Goal: Task Accomplishment & Management: Use online tool/utility

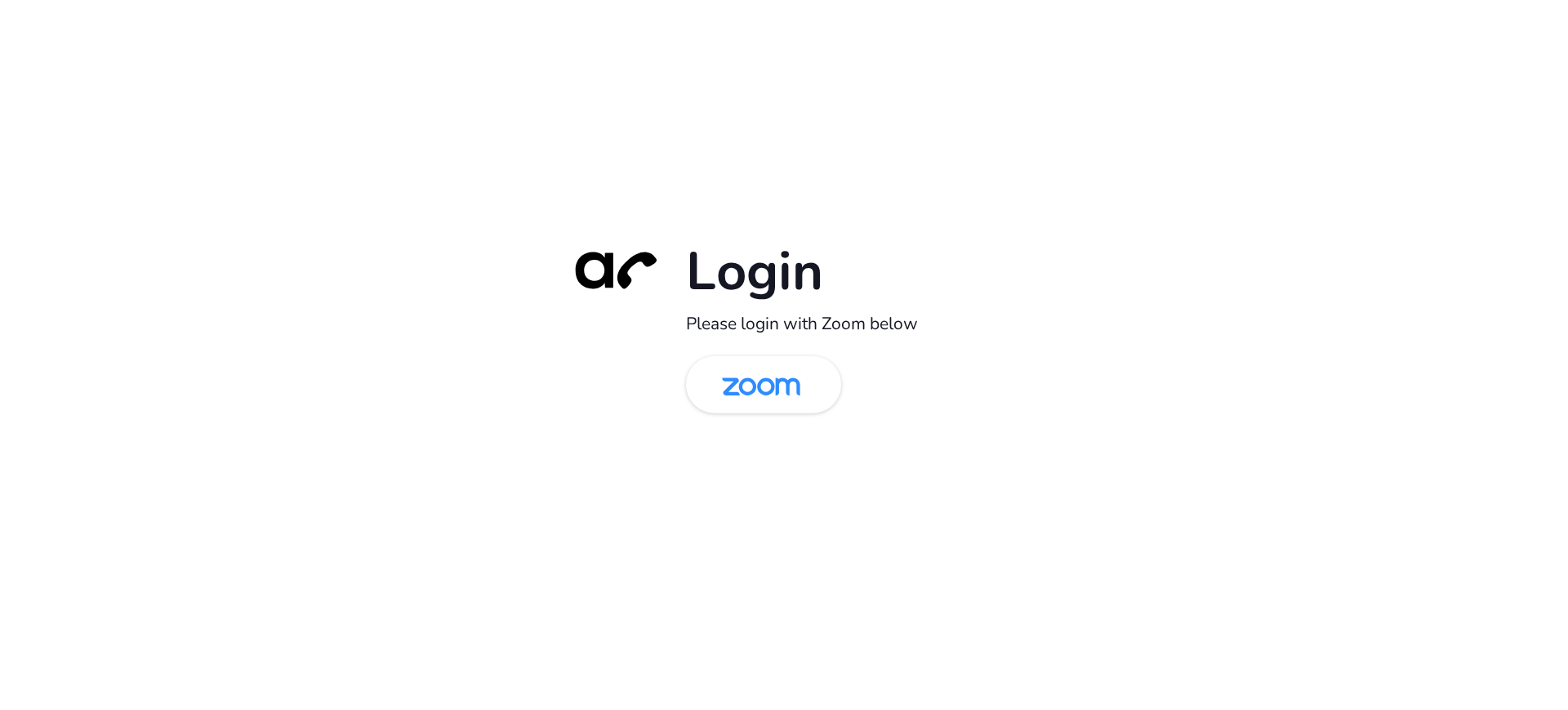
click at [1168, 561] on div "Login Please login with Zoom below" at bounding box center [784, 355] width 1568 height 710
click at [685, 376] on div "Login Please login with Zoom below" at bounding box center [784, 355] width 457 height 235
click at [816, 367] on img at bounding box center [761, 386] width 112 height 53
click at [791, 407] on img at bounding box center [761, 386] width 112 height 53
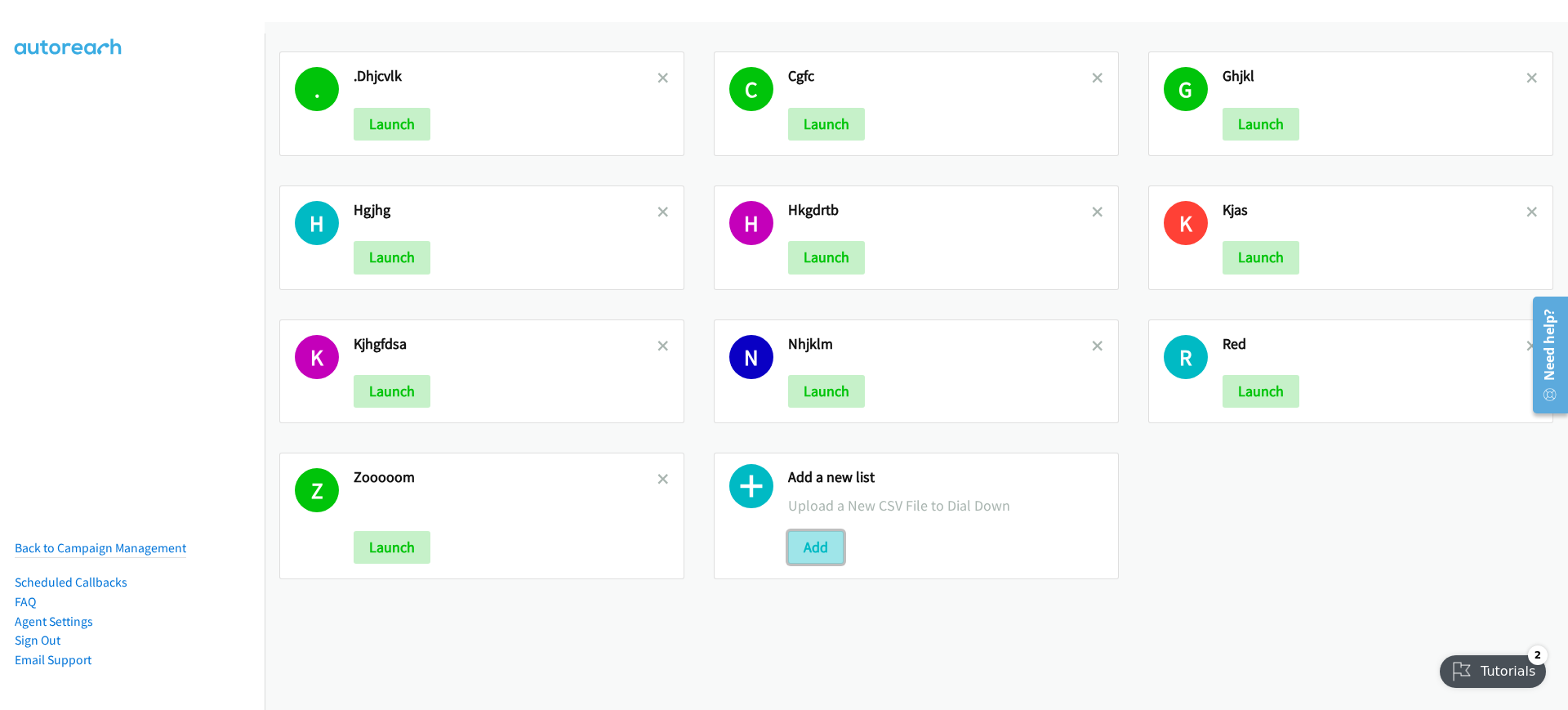
click at [813, 534] on button "Add" at bounding box center [816, 547] width 56 height 33
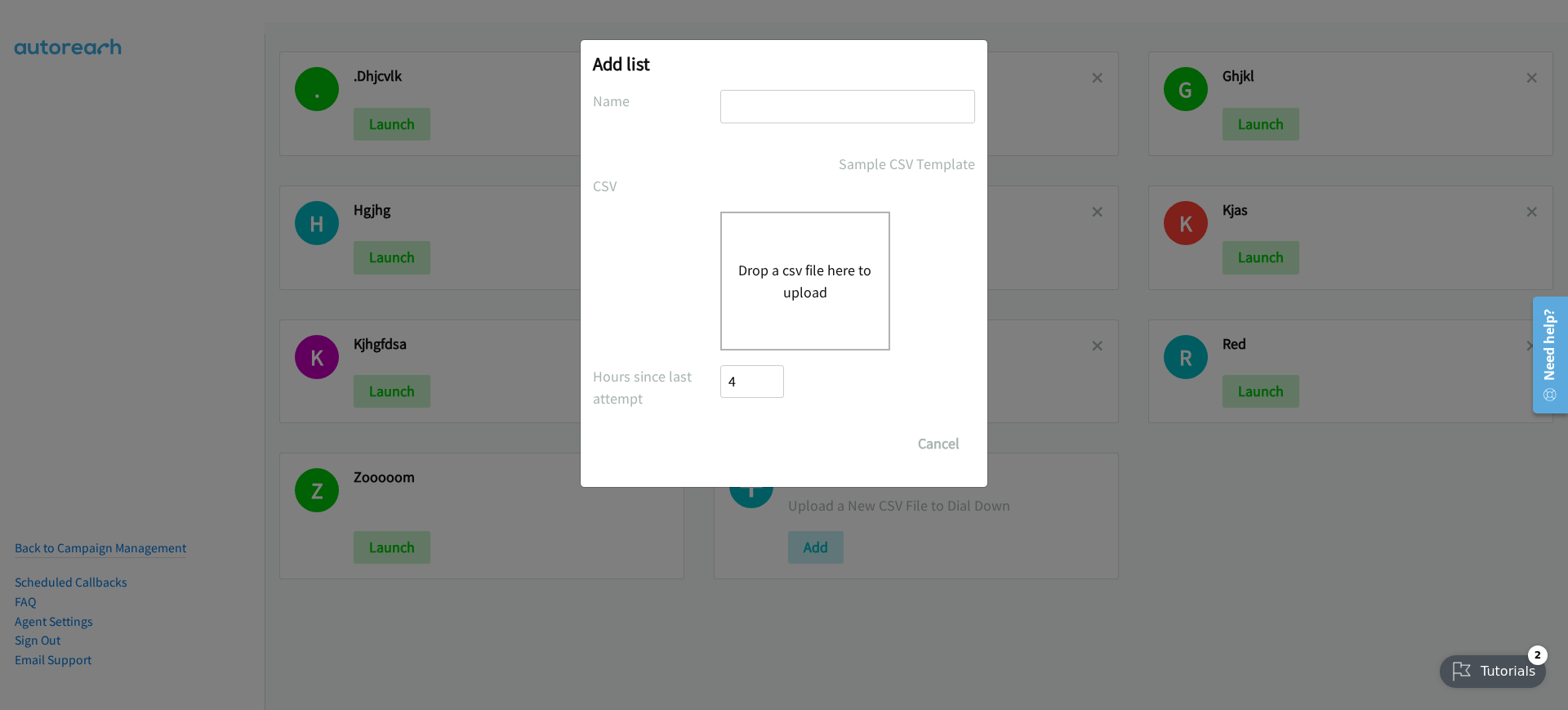
click at [809, 248] on div "Drop a csv file here to upload" at bounding box center [805, 281] width 170 height 139
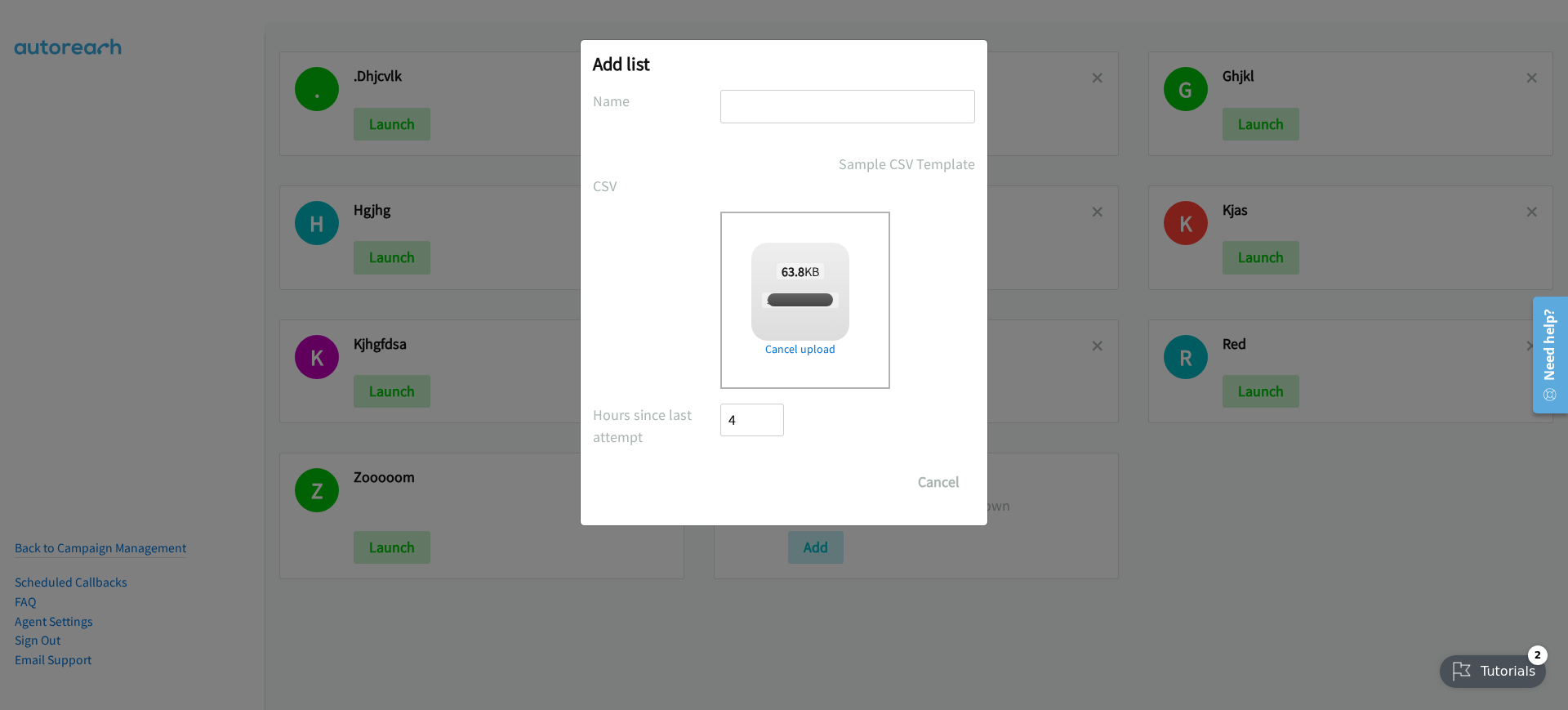
click at [827, 108] on input "text" at bounding box center [848, 107] width 255 height 34
type input "bjhlkj"
checkbox input "true"
type input "bjhlkj"
click at [801, 475] on input "Save List" at bounding box center [763, 482] width 86 height 33
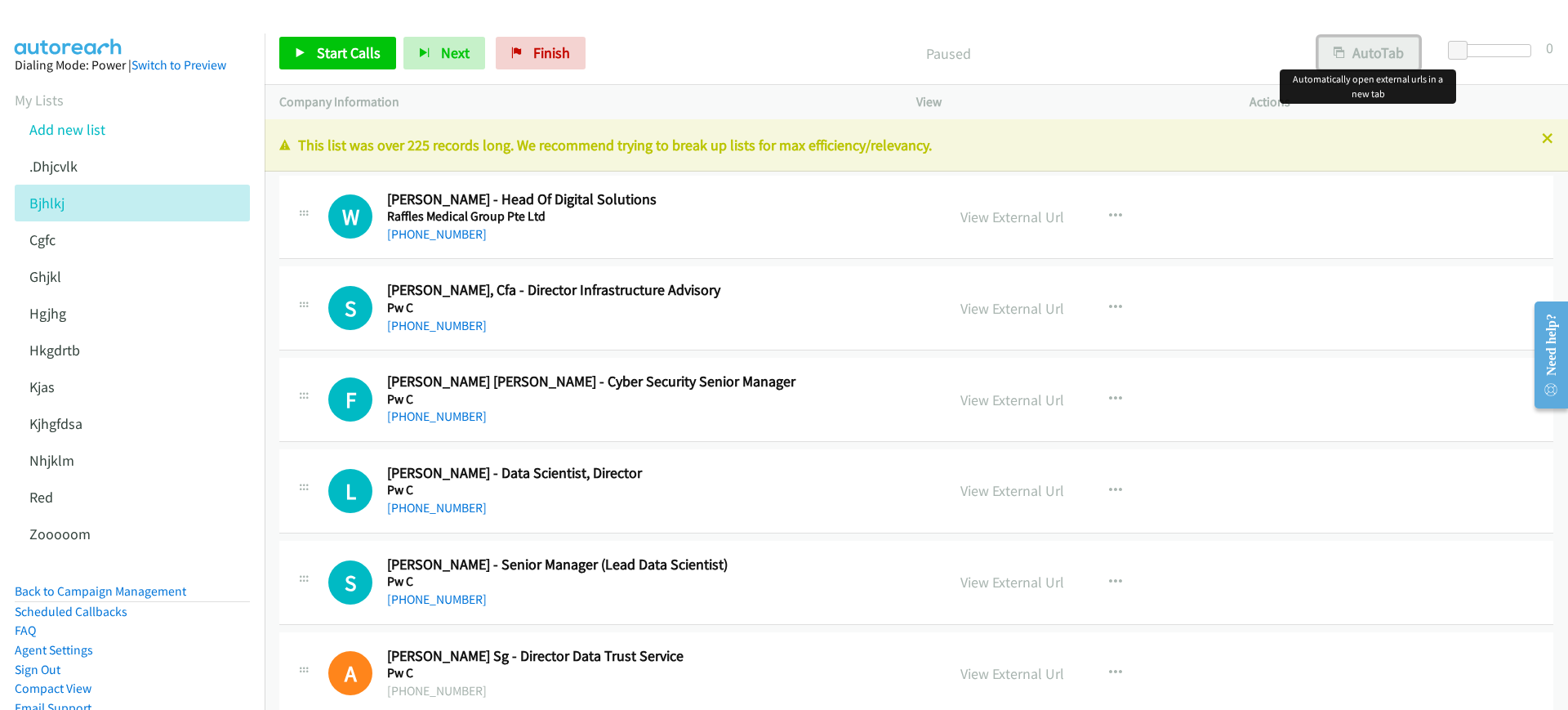
click at [1402, 52] on button "AutoTab" at bounding box center [1369, 53] width 101 height 33
click at [356, 50] on span "Start Calls" at bounding box center [349, 52] width 64 height 19
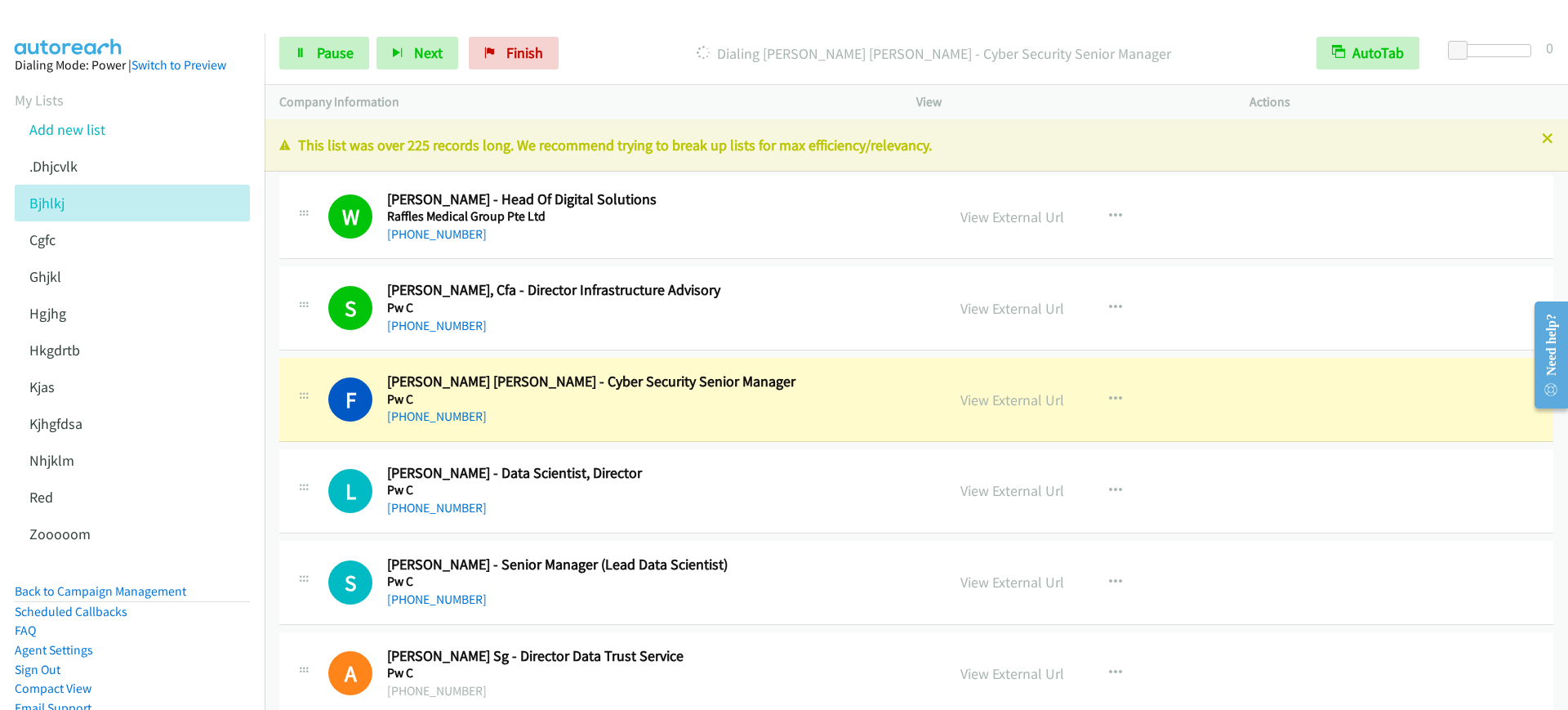
drag, startPoint x: 357, startPoint y: 83, endPoint x: 315, endPoint y: 31, distance: 66.8
click at [357, 83] on div "Start Calls Pause Next Finish Dialing Fook Lim Yap - Cyber Security Senior Mana…" at bounding box center [916, 53] width 1303 height 63
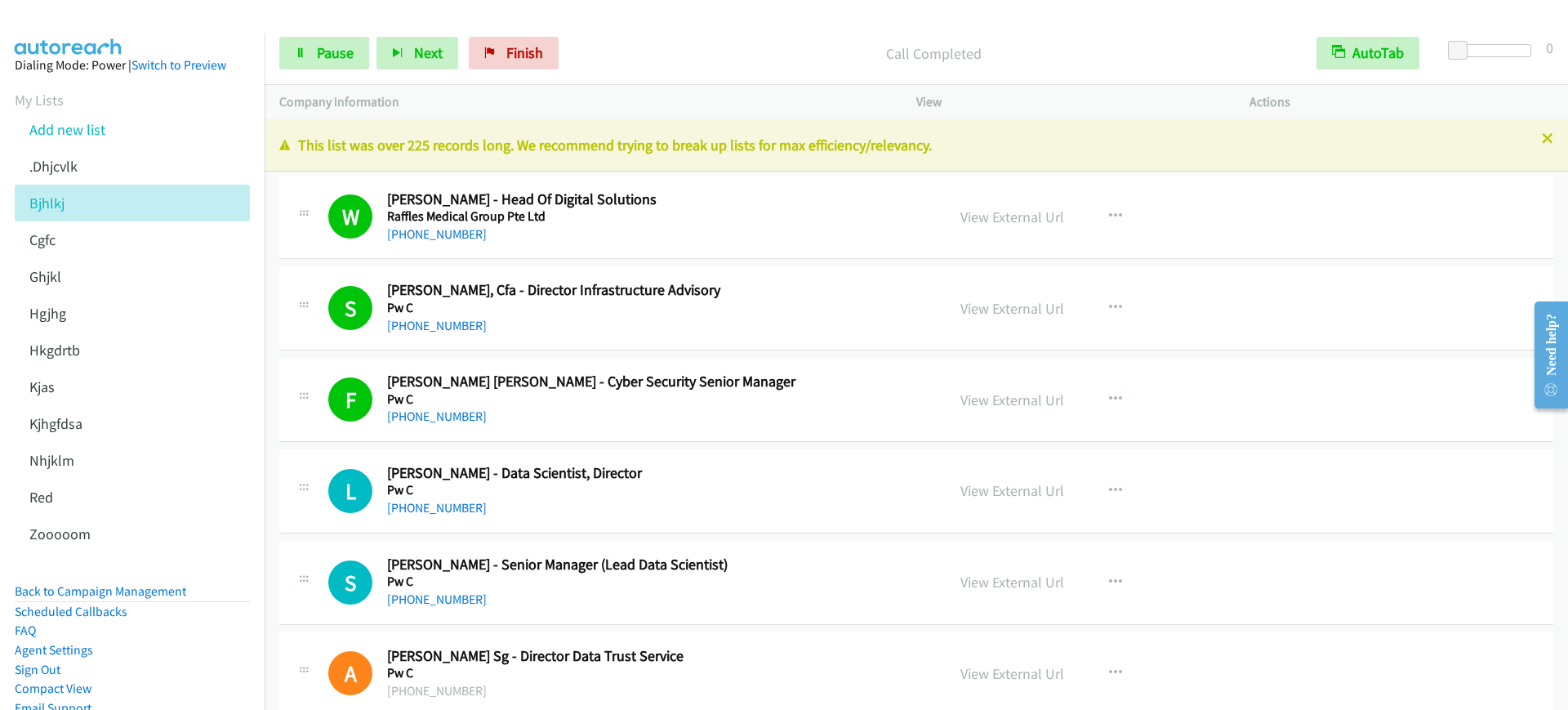
click at [315, 32] on div "Start Calls Pause Next Finish Call Completed AutoTab AutoTab 0" at bounding box center [916, 53] width 1303 height 63
click at [311, 62] on link "Pause" at bounding box center [325, 53] width 90 height 33
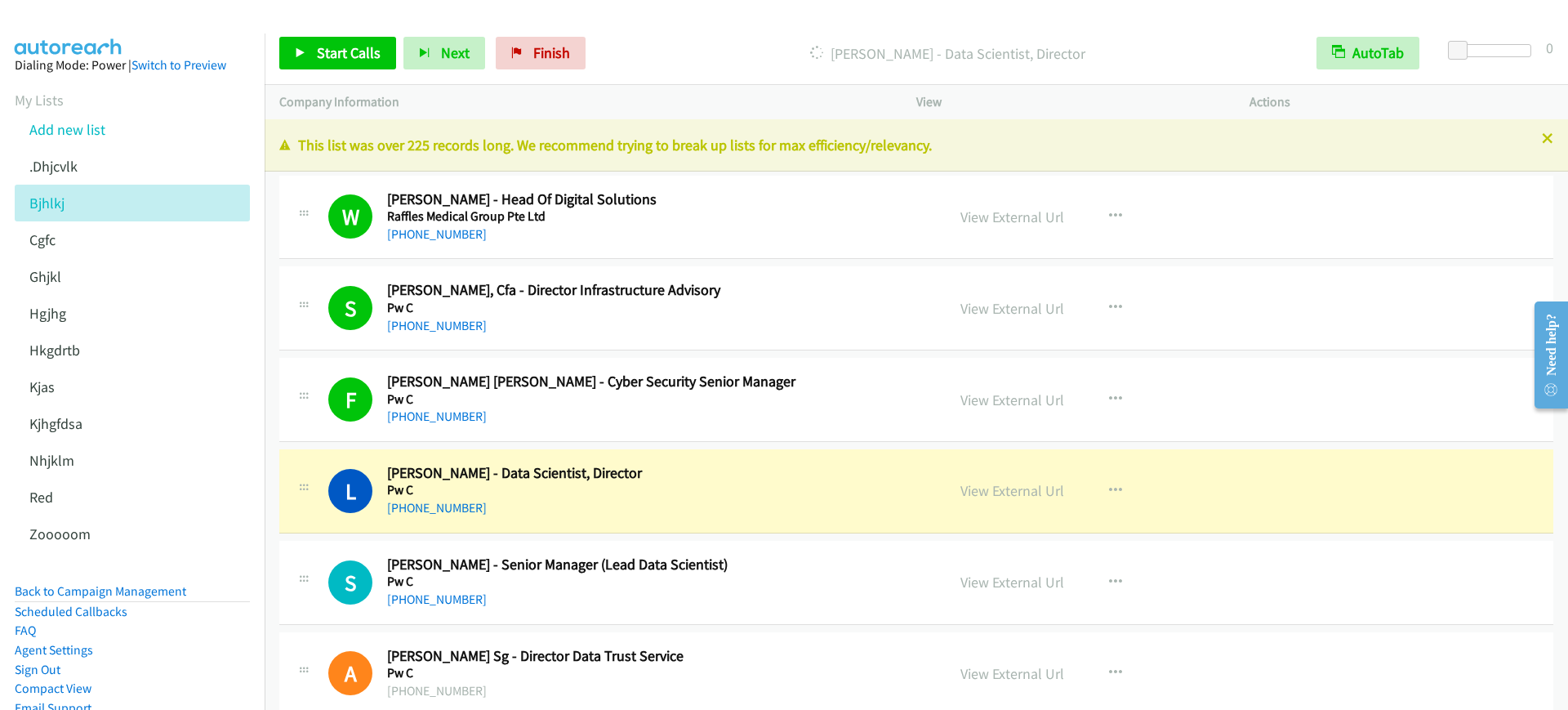
click at [824, 423] on div "+65 8290 8510" at bounding box center [656, 417] width 537 height 19
click at [1007, 398] on link "View External Url" at bounding box center [1012, 399] width 104 height 19
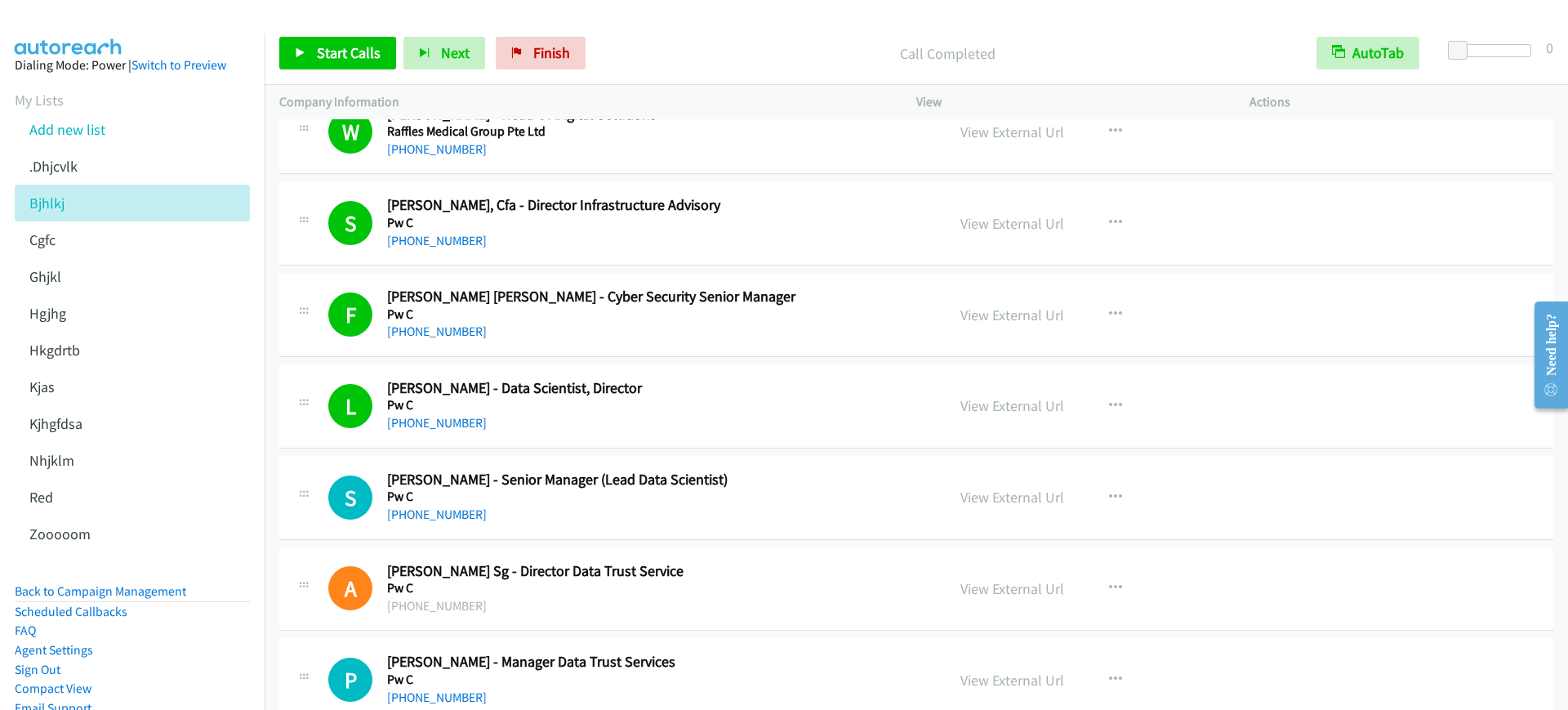
scroll to position [205, 0]
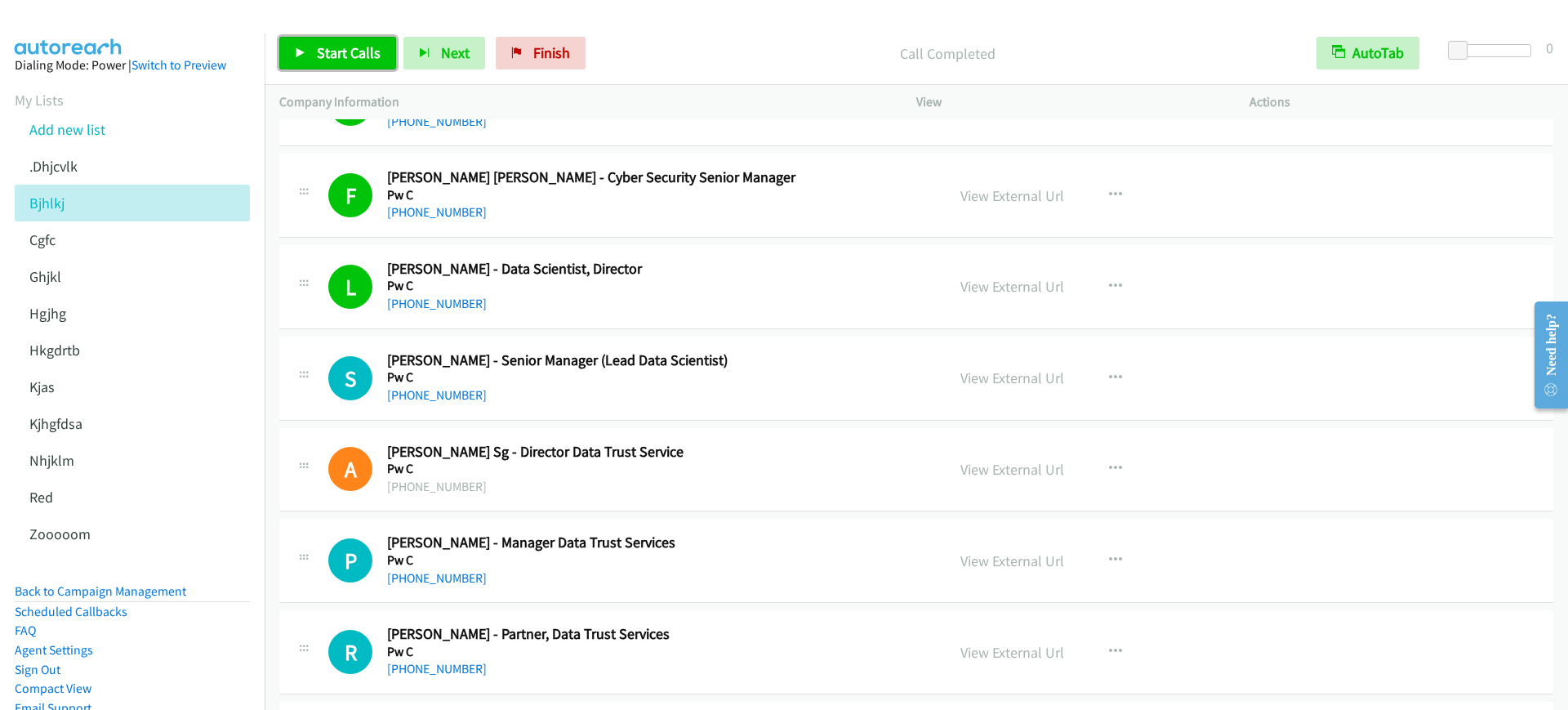
click at [346, 52] on span "Start Calls" at bounding box center [349, 52] width 64 height 19
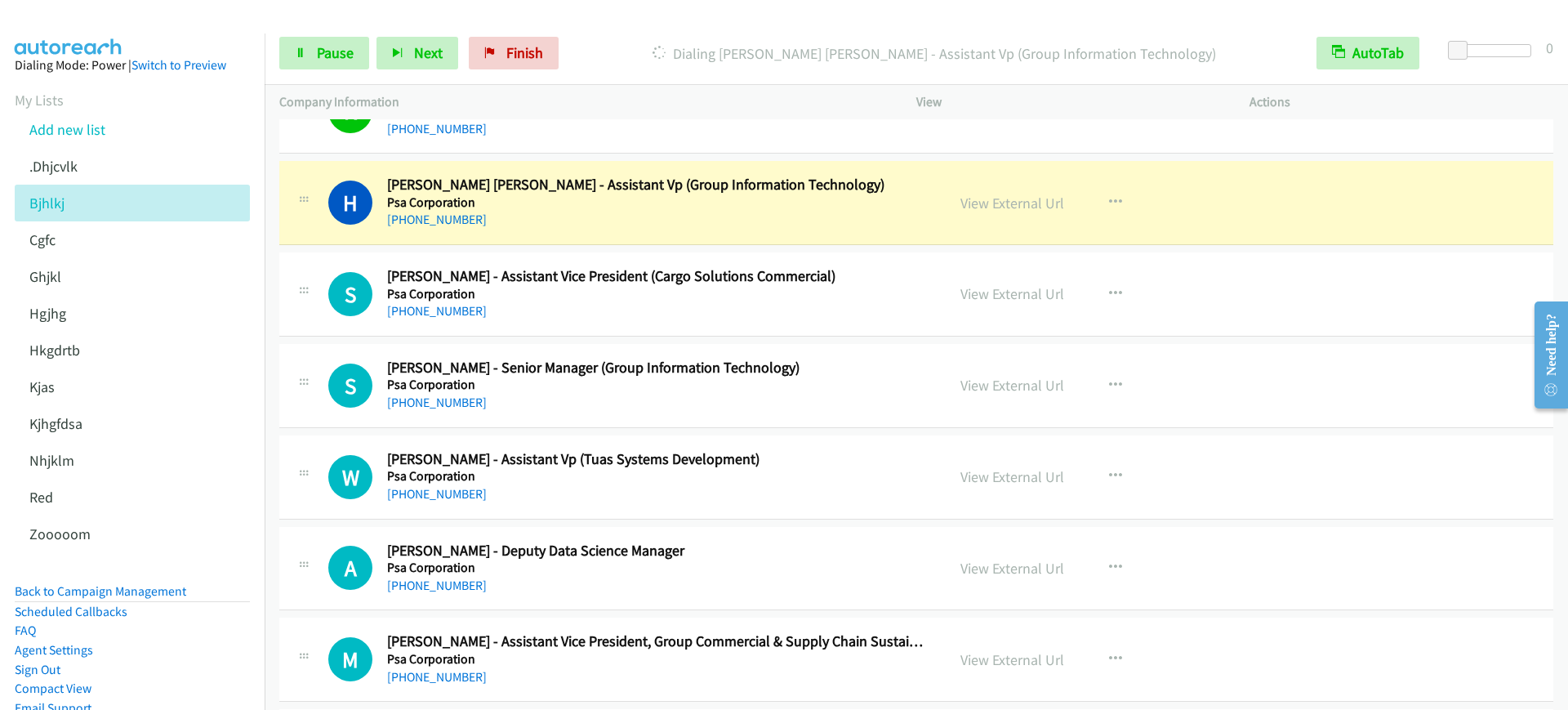
scroll to position [1123, 0]
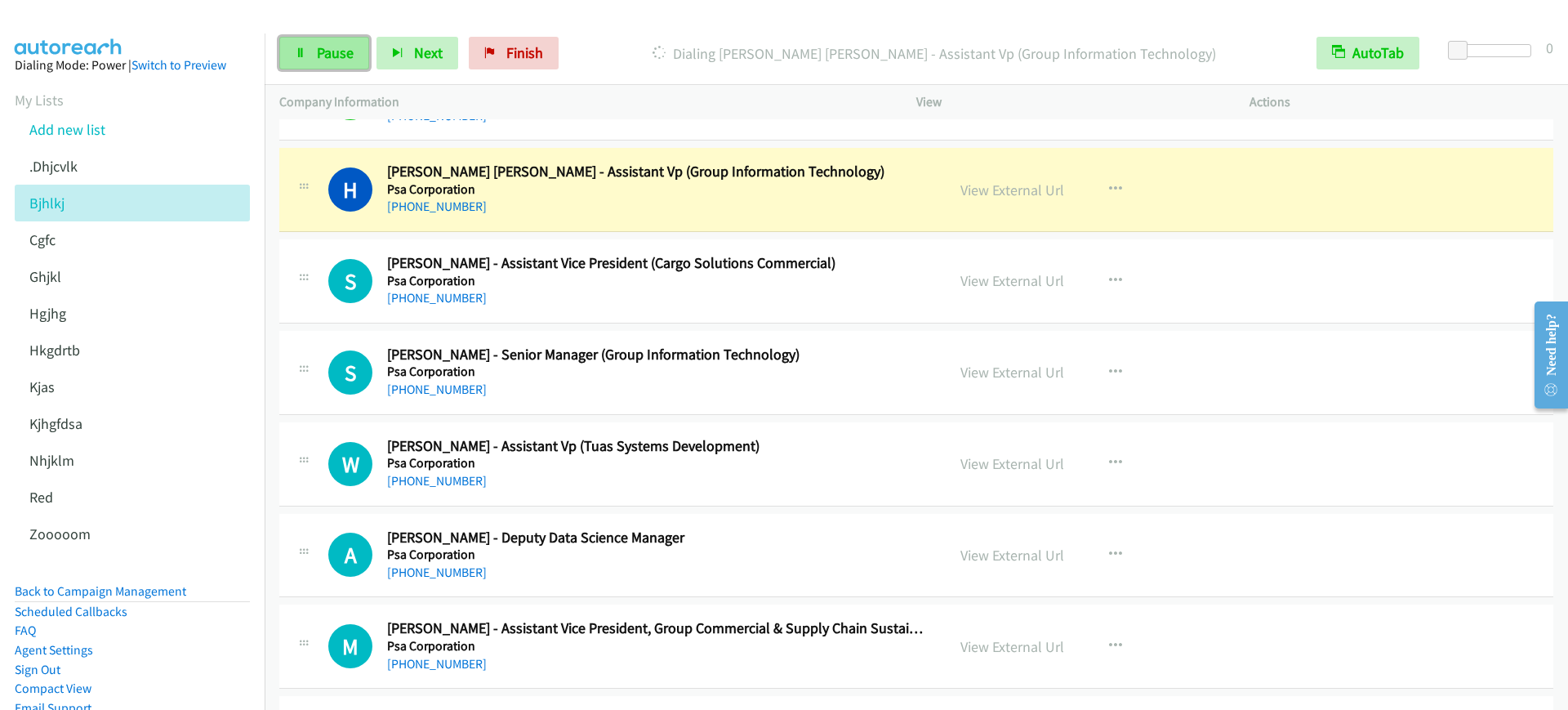
click at [364, 46] on link "Pause" at bounding box center [325, 53] width 90 height 33
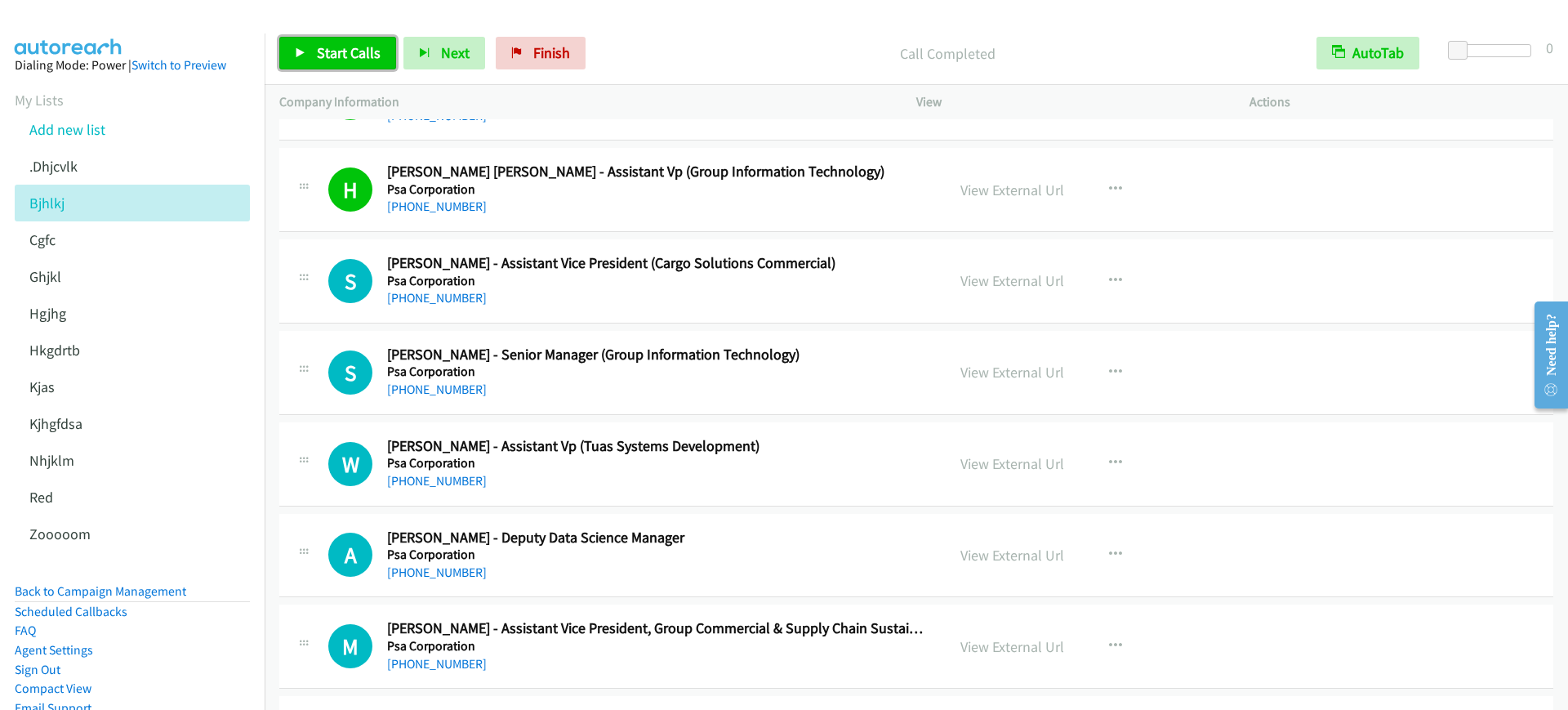
click at [327, 55] on span "Start Calls" at bounding box center [349, 52] width 64 height 19
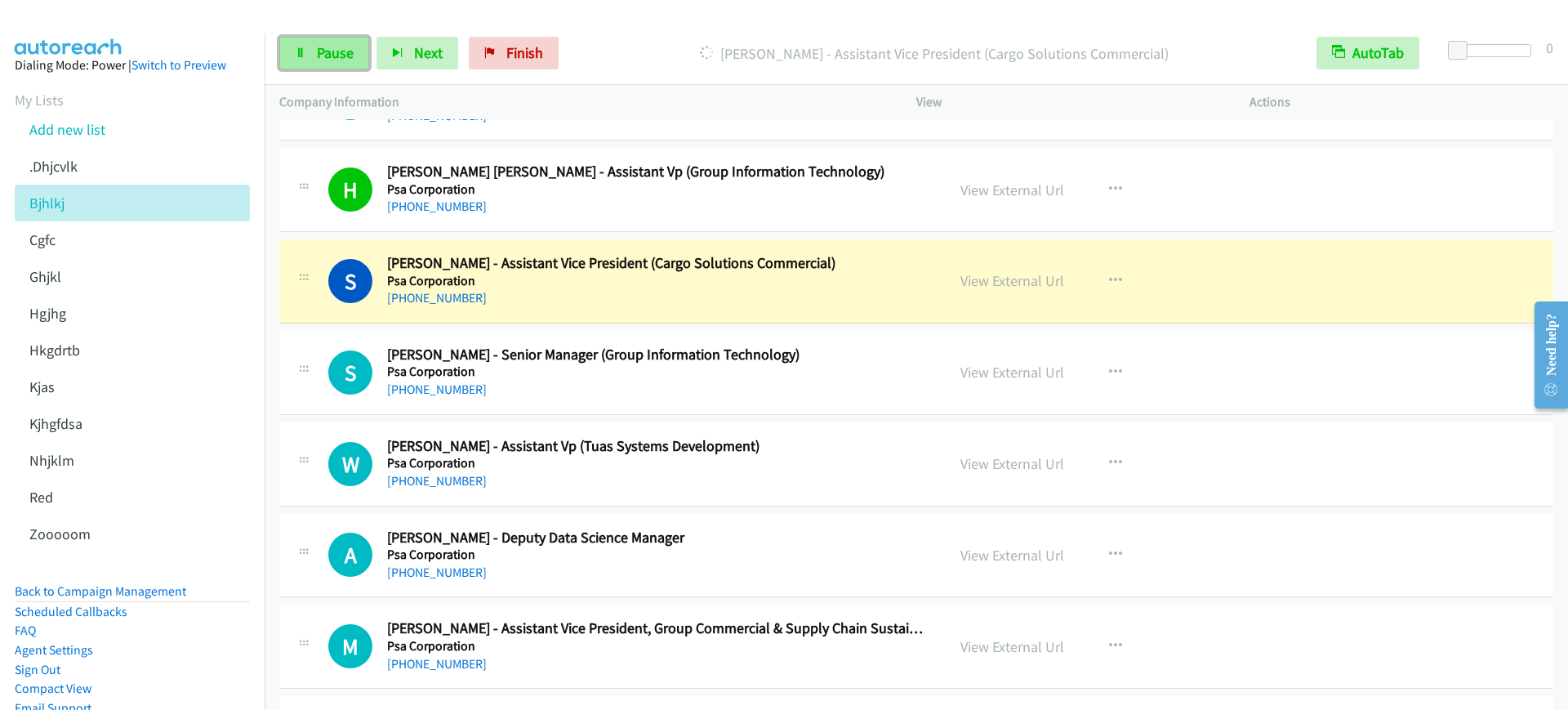
click at [315, 48] on link "Pause" at bounding box center [325, 53] width 90 height 33
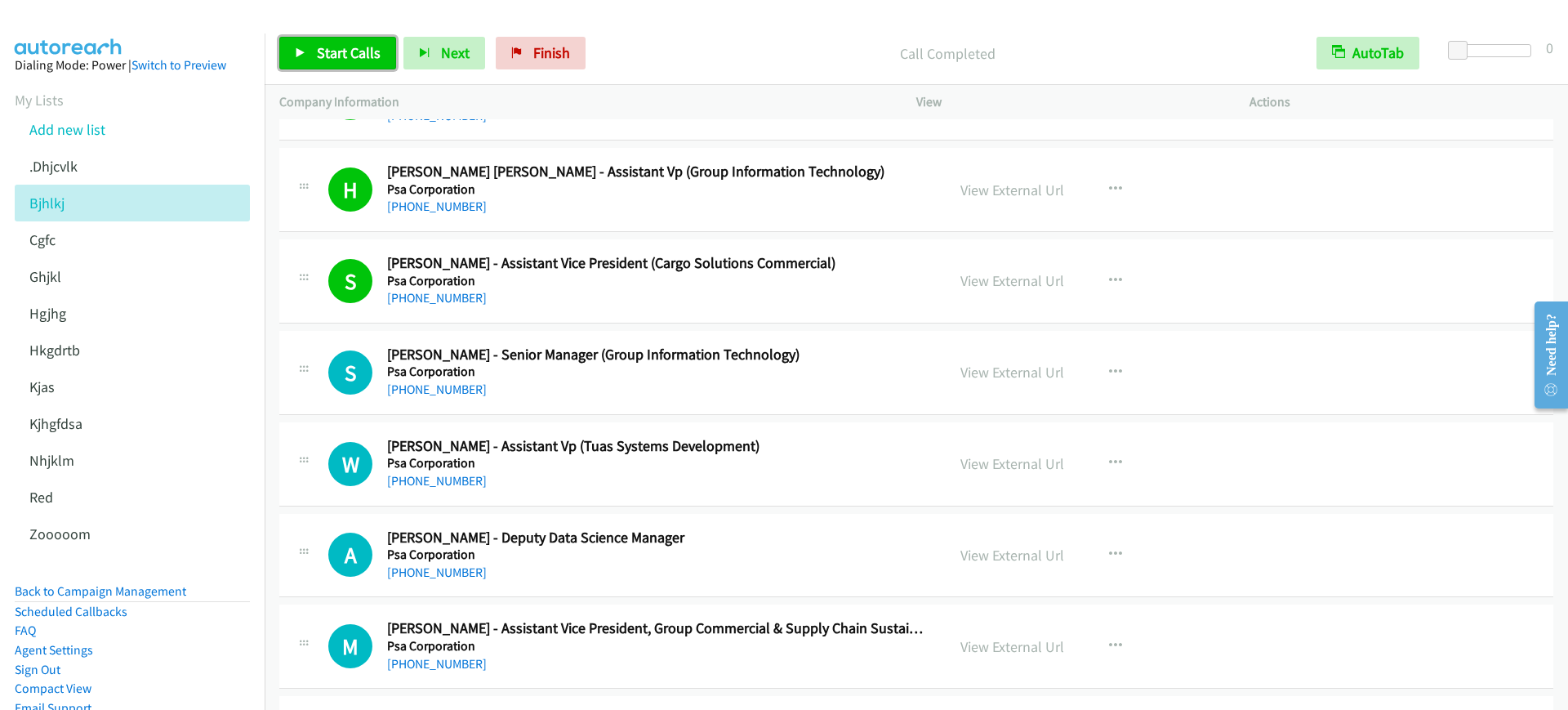
click at [353, 58] on span "Start Calls" at bounding box center [349, 52] width 64 height 19
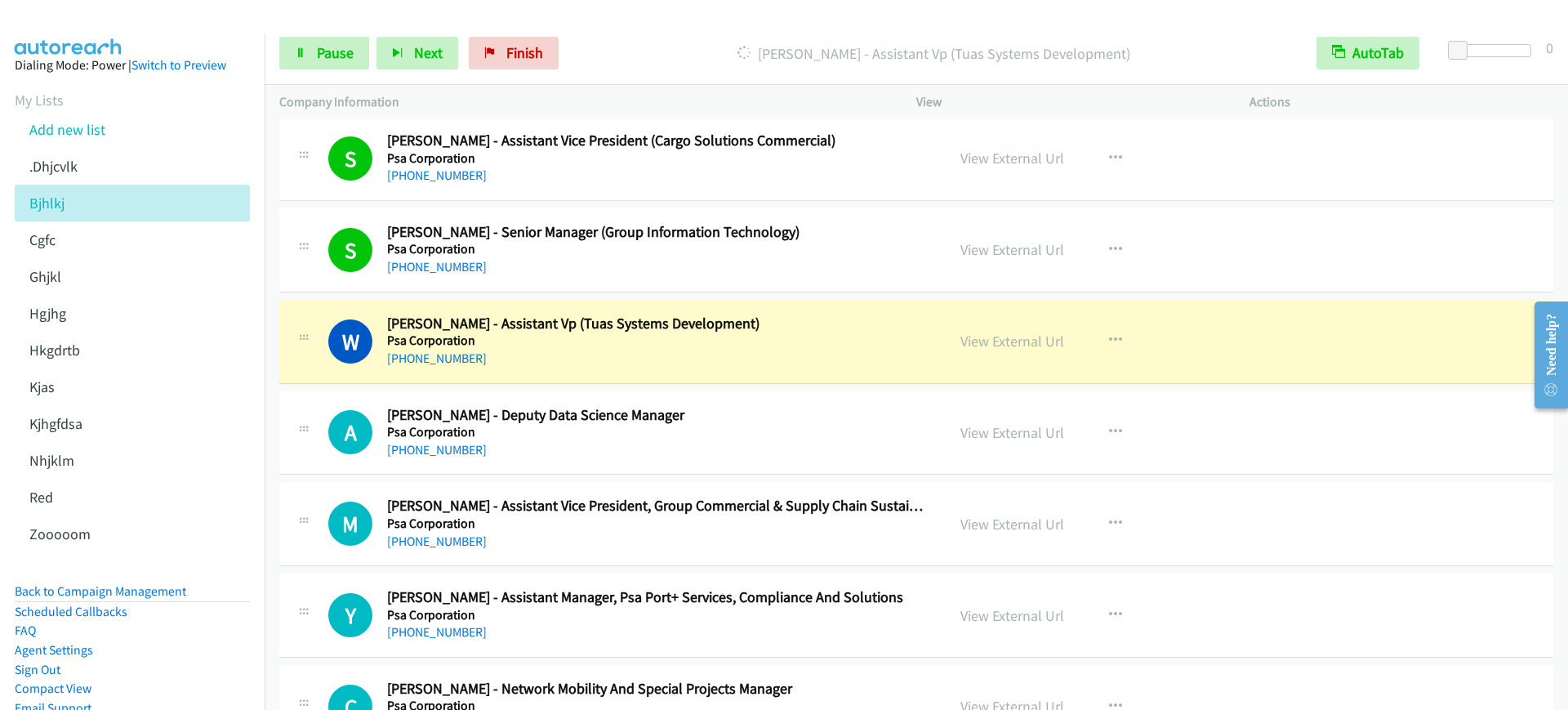
scroll to position [1328, 0]
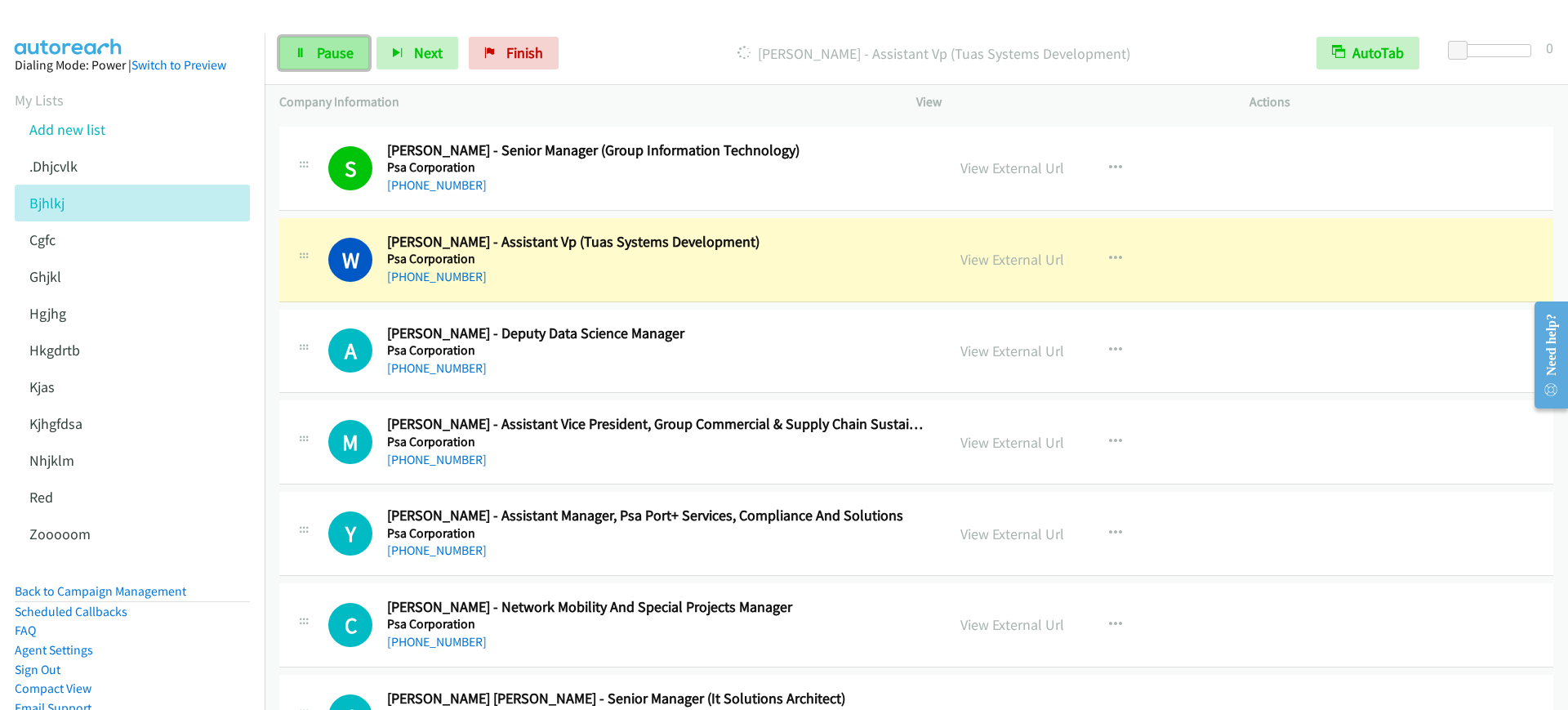
click at [339, 53] on span "Pause" at bounding box center [335, 52] width 37 height 19
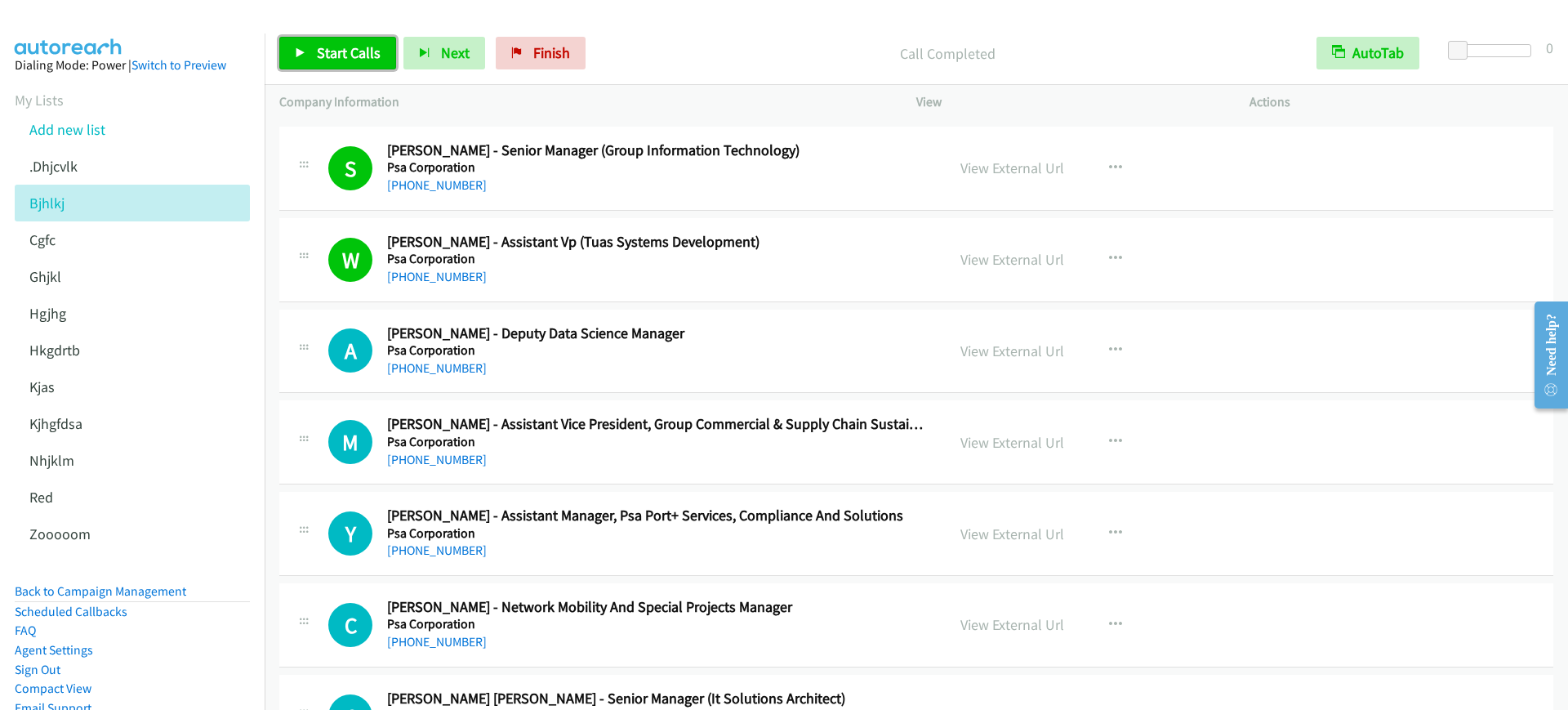
click at [333, 55] on span "Start Calls" at bounding box center [349, 52] width 64 height 19
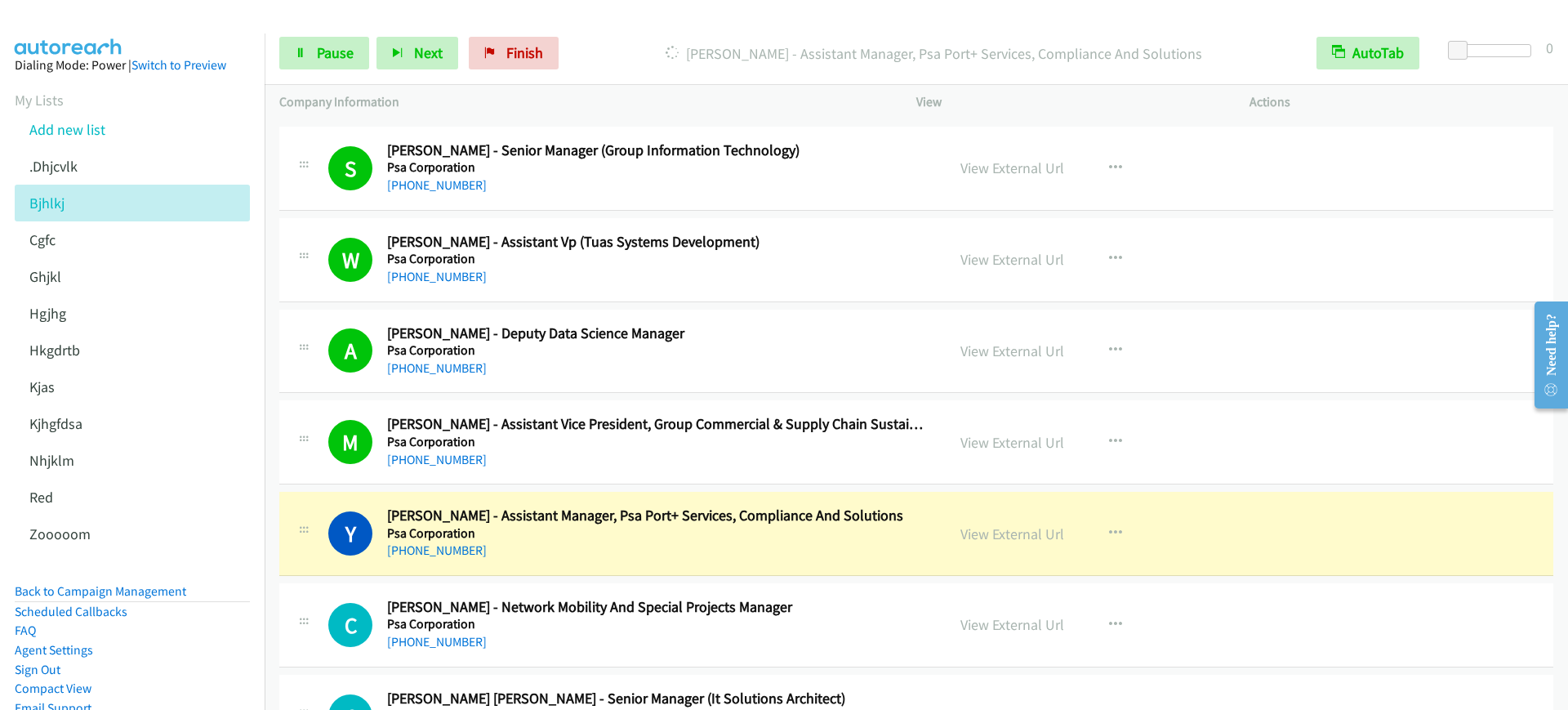
scroll to position [1431, 0]
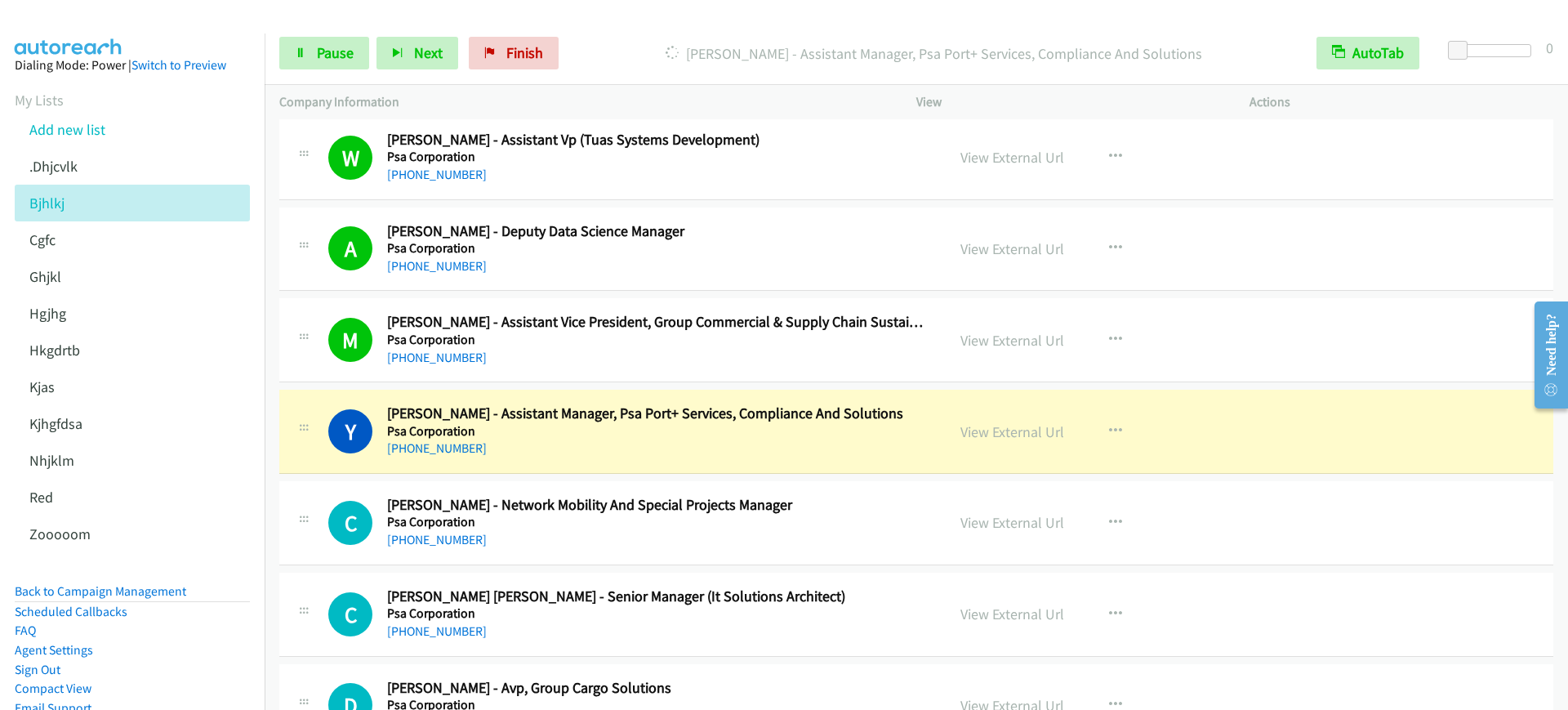
click at [760, 444] on div "+65 9736 0942" at bounding box center [656, 449] width 537 height 19
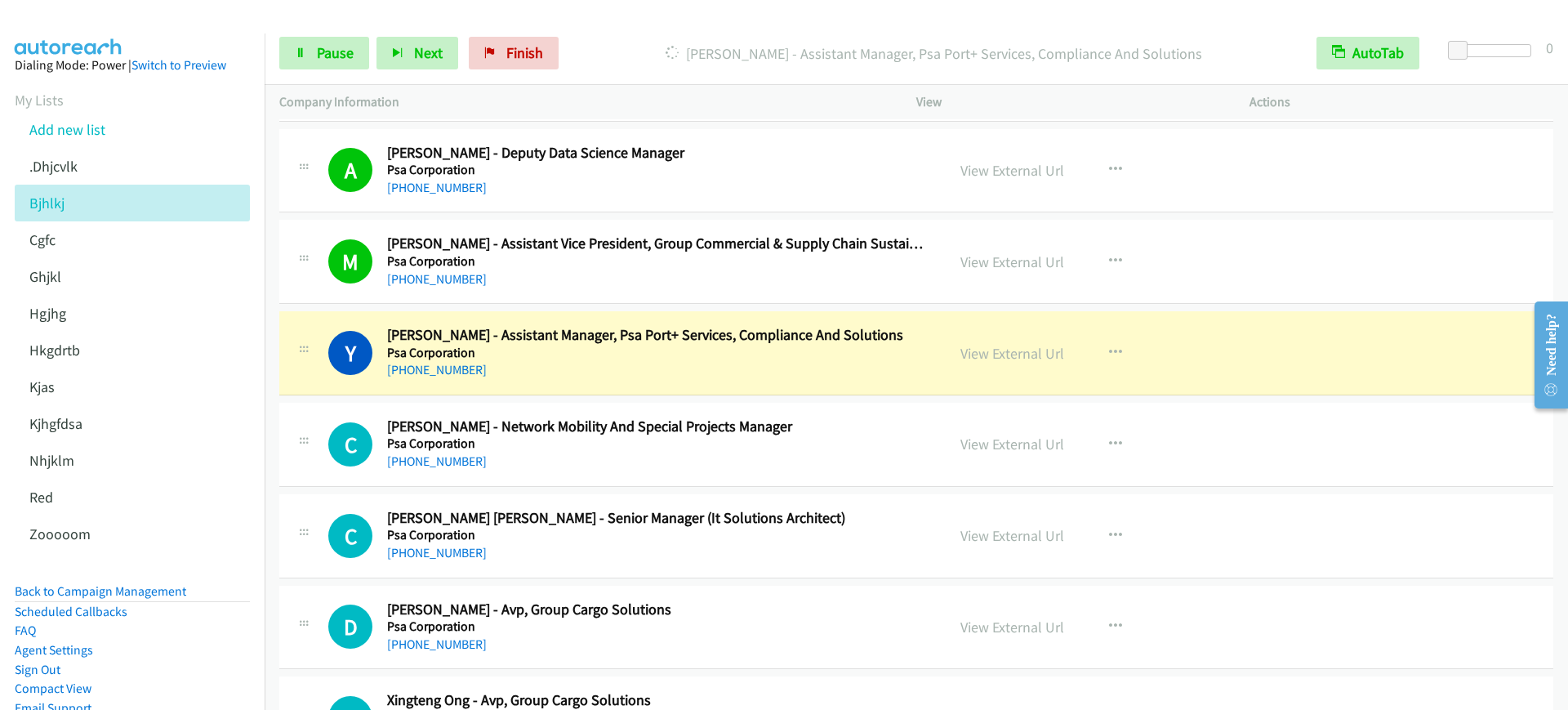
scroll to position [1634, 0]
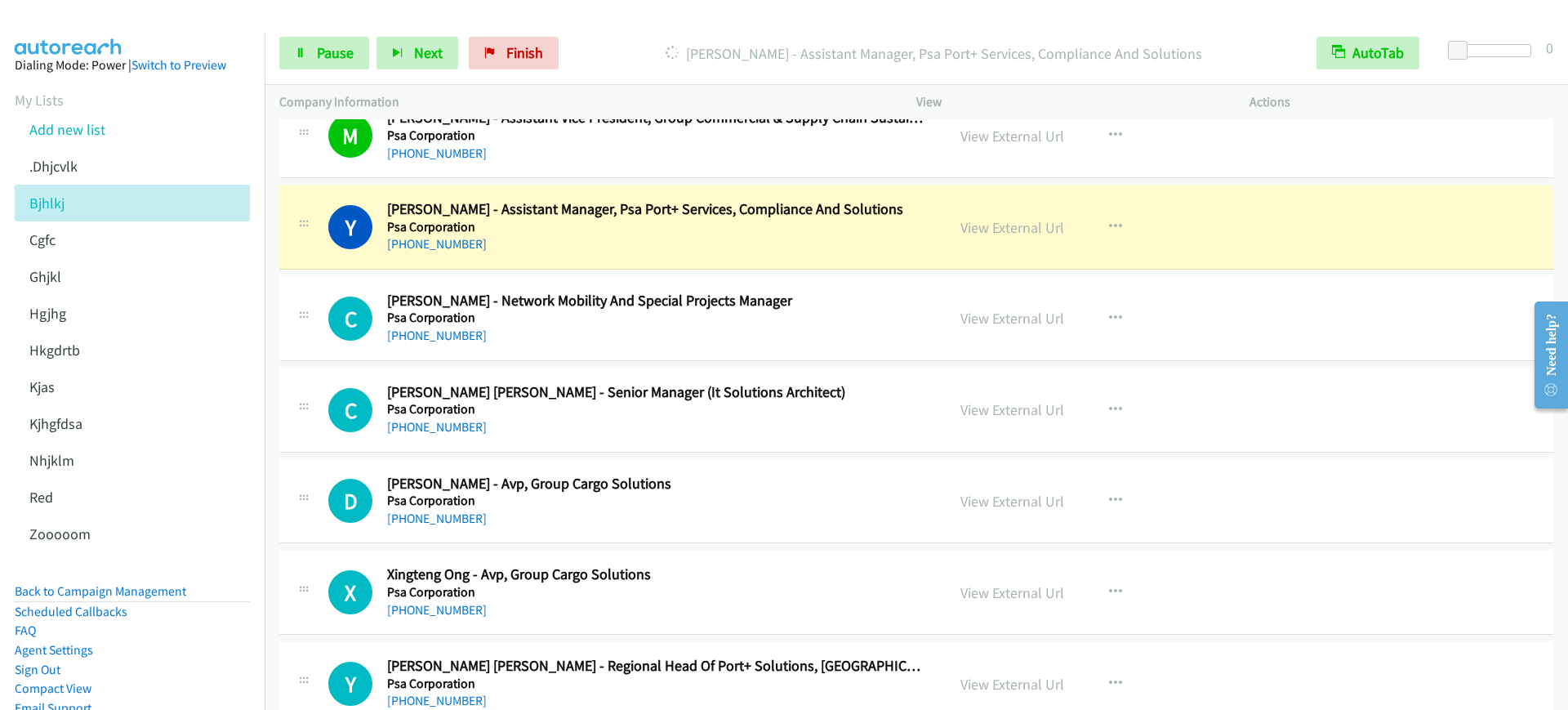
click at [324, 34] on div "Start Calls Pause Next Finish Dialing Yu Jun Soon - Assistant Manager, Psa Port…" at bounding box center [916, 53] width 1303 height 63
click at [325, 51] on span "Pause" at bounding box center [335, 52] width 37 height 19
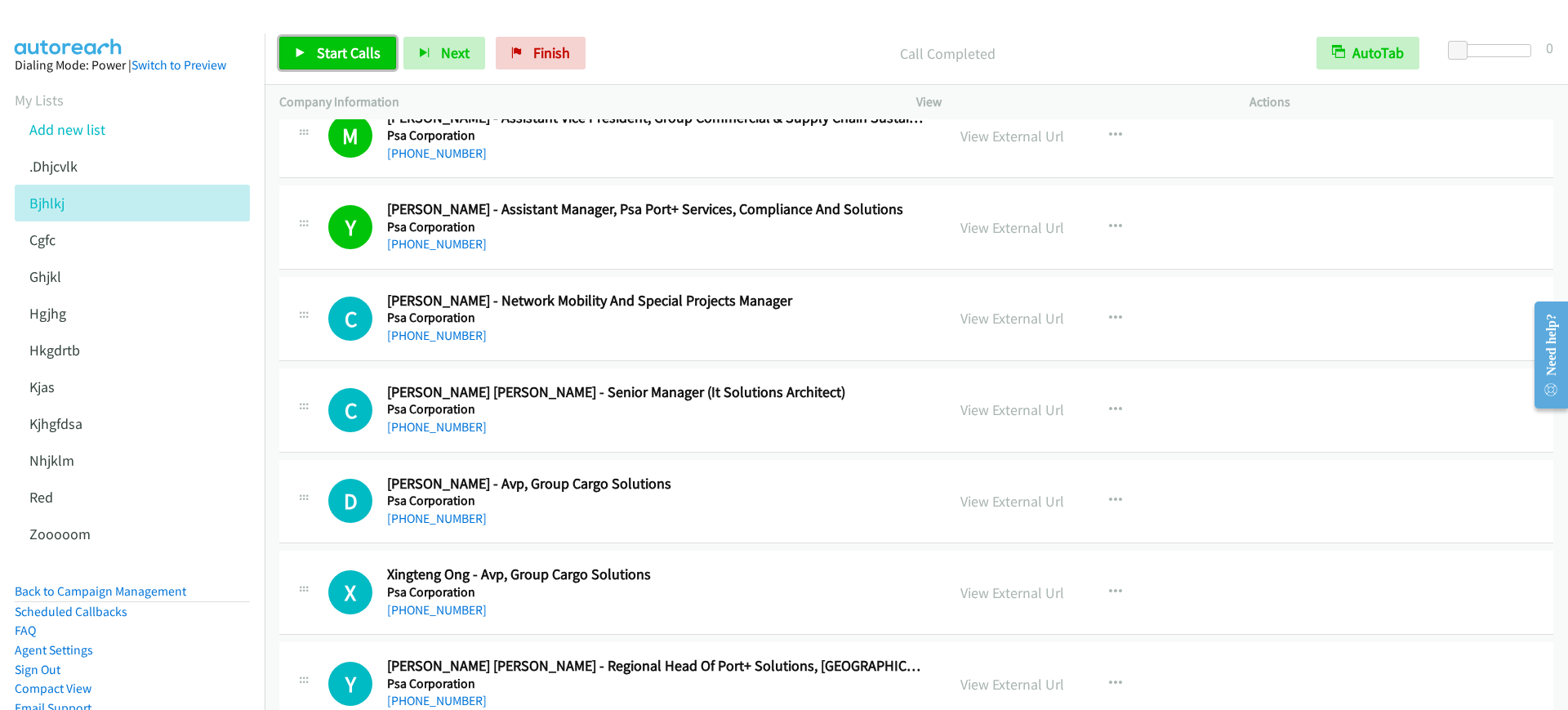
click at [350, 54] on span "Start Calls" at bounding box center [349, 52] width 64 height 19
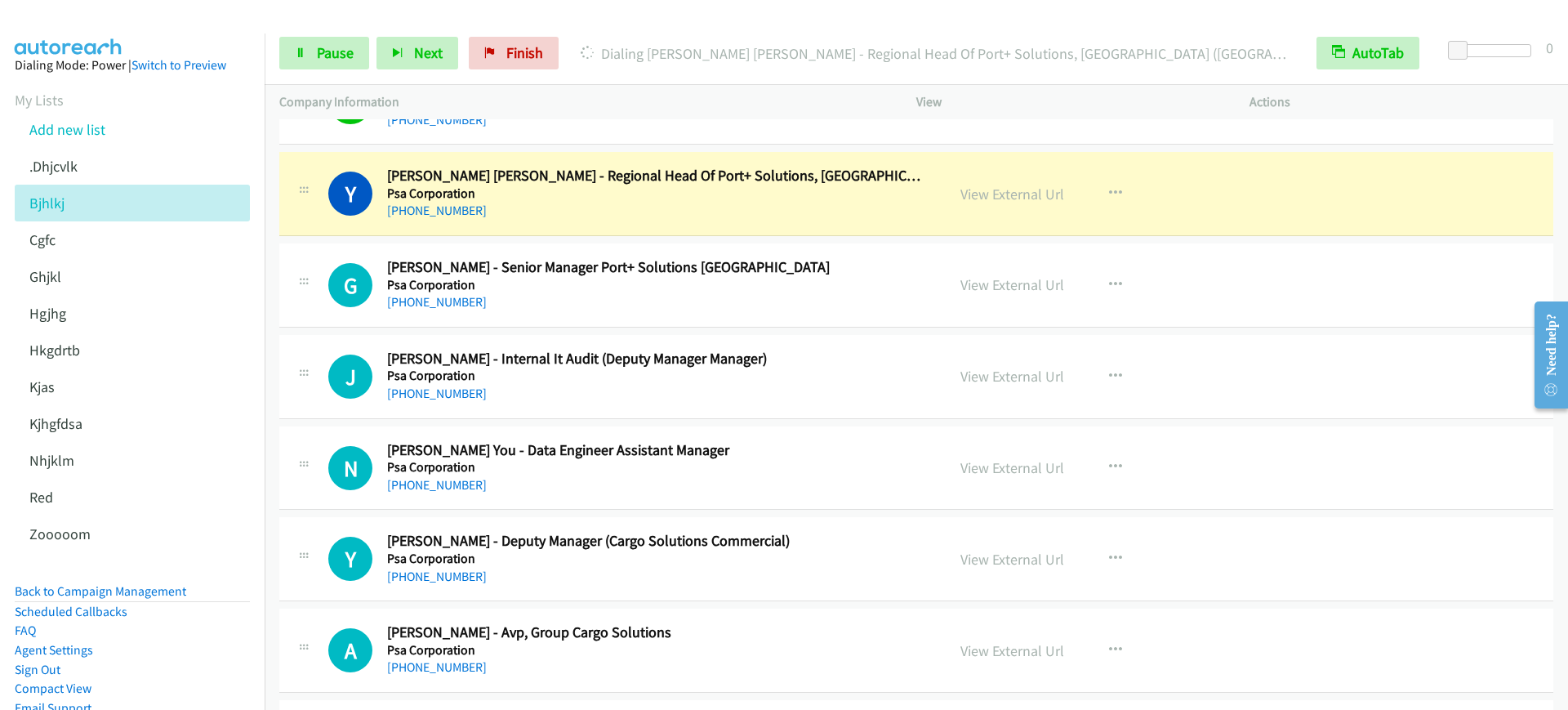
scroll to position [2145, 0]
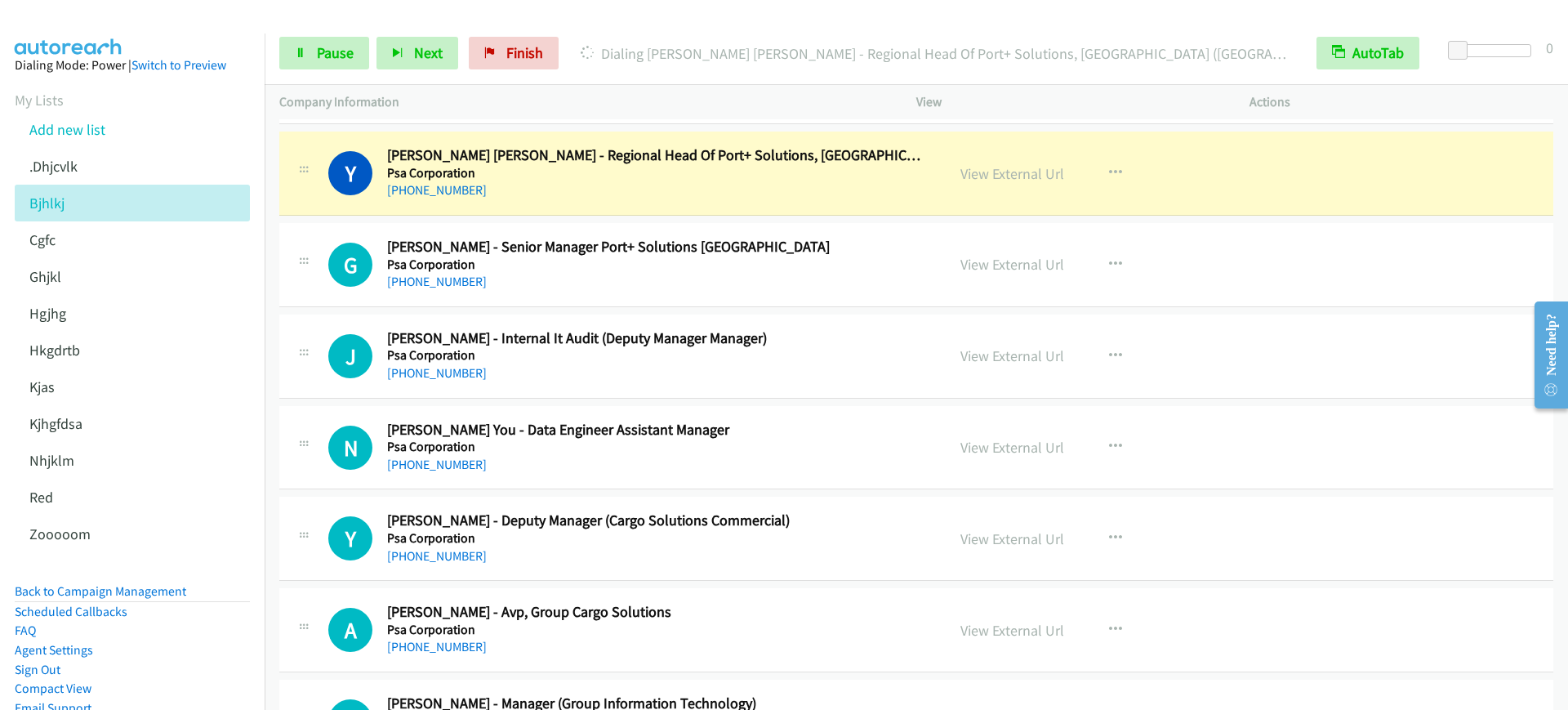
click at [732, 181] on div "+65 9646 5838" at bounding box center [656, 190] width 537 height 19
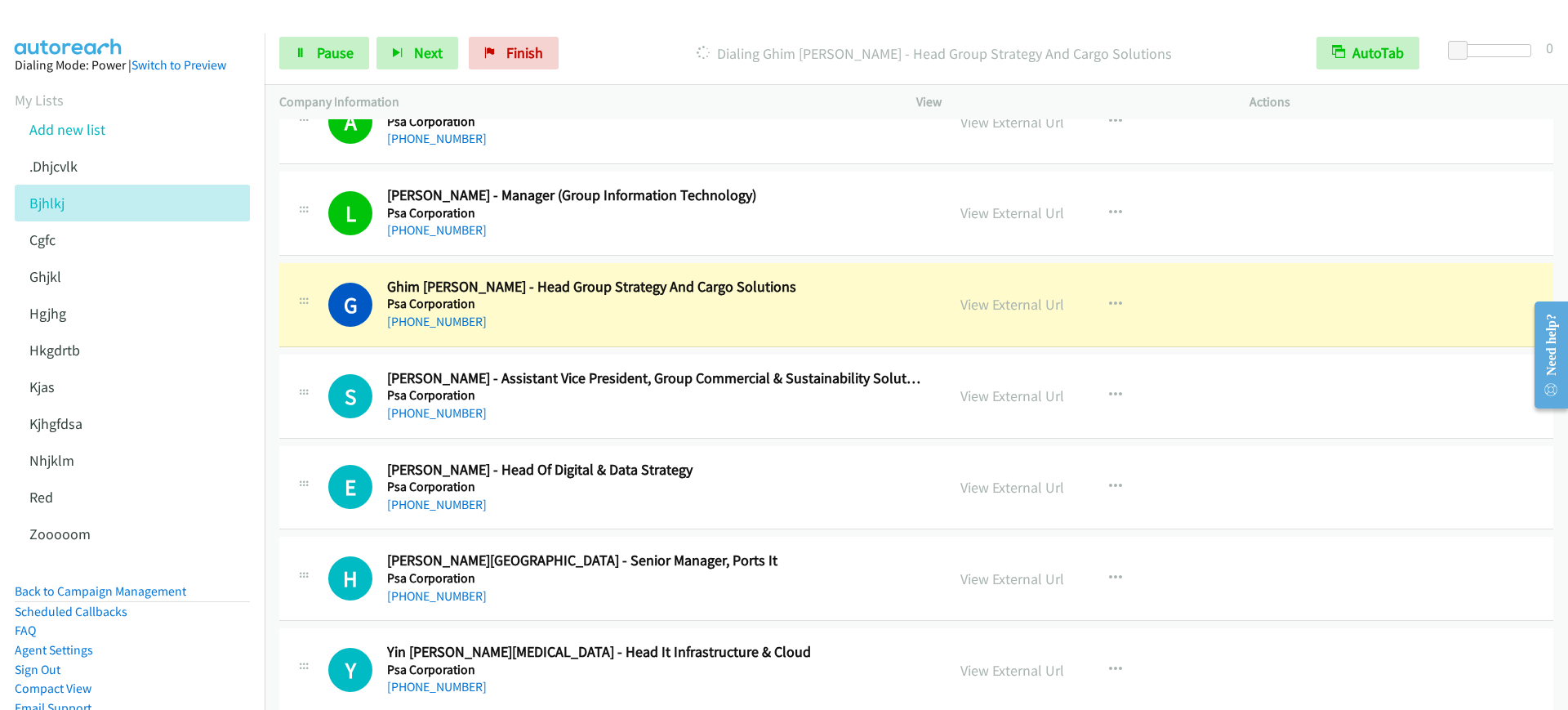
scroll to position [2656, 0]
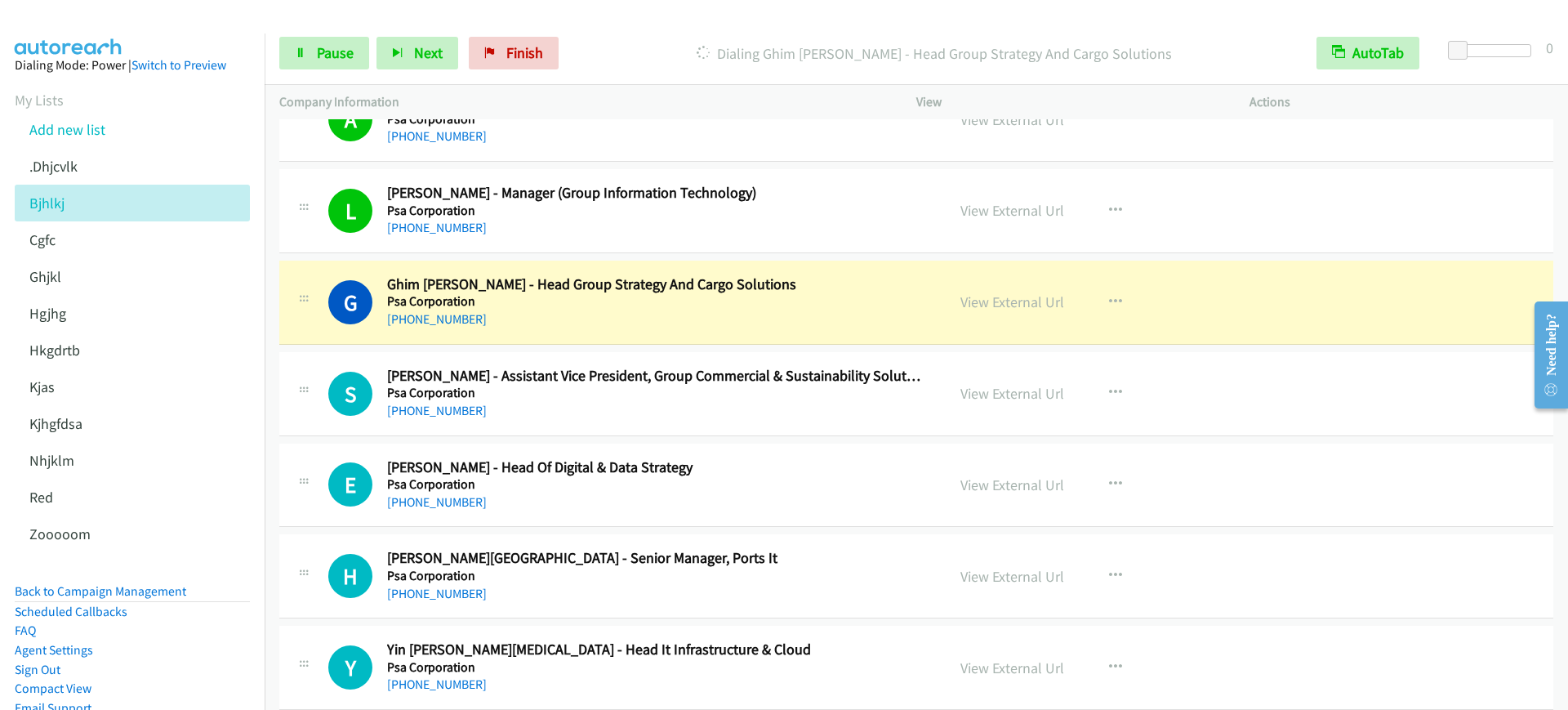
click at [831, 300] on h5 "Psa Corporation" at bounding box center [656, 301] width 537 height 16
click at [327, 59] on span "Pause" at bounding box center [335, 52] width 37 height 19
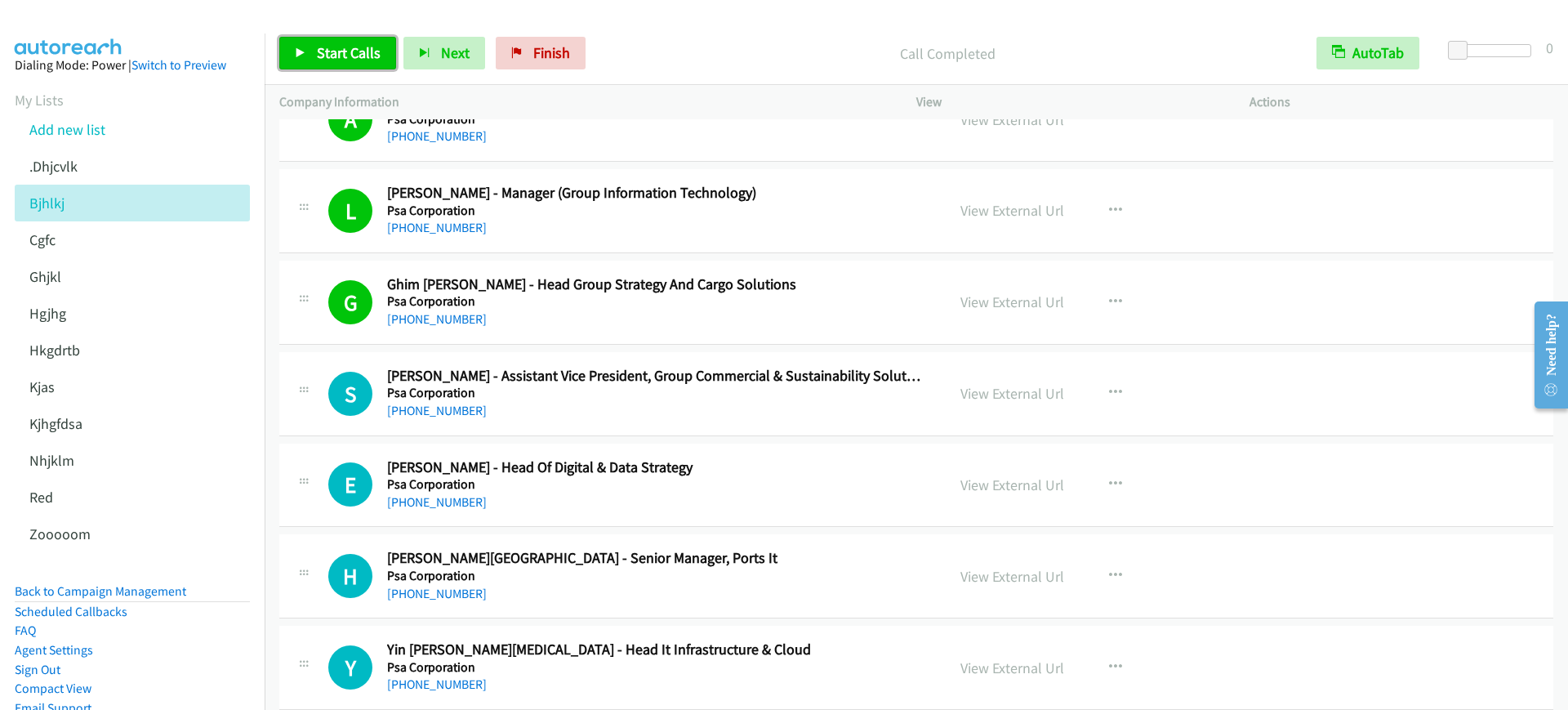
click at [366, 58] on span "Start Calls" at bounding box center [349, 52] width 64 height 19
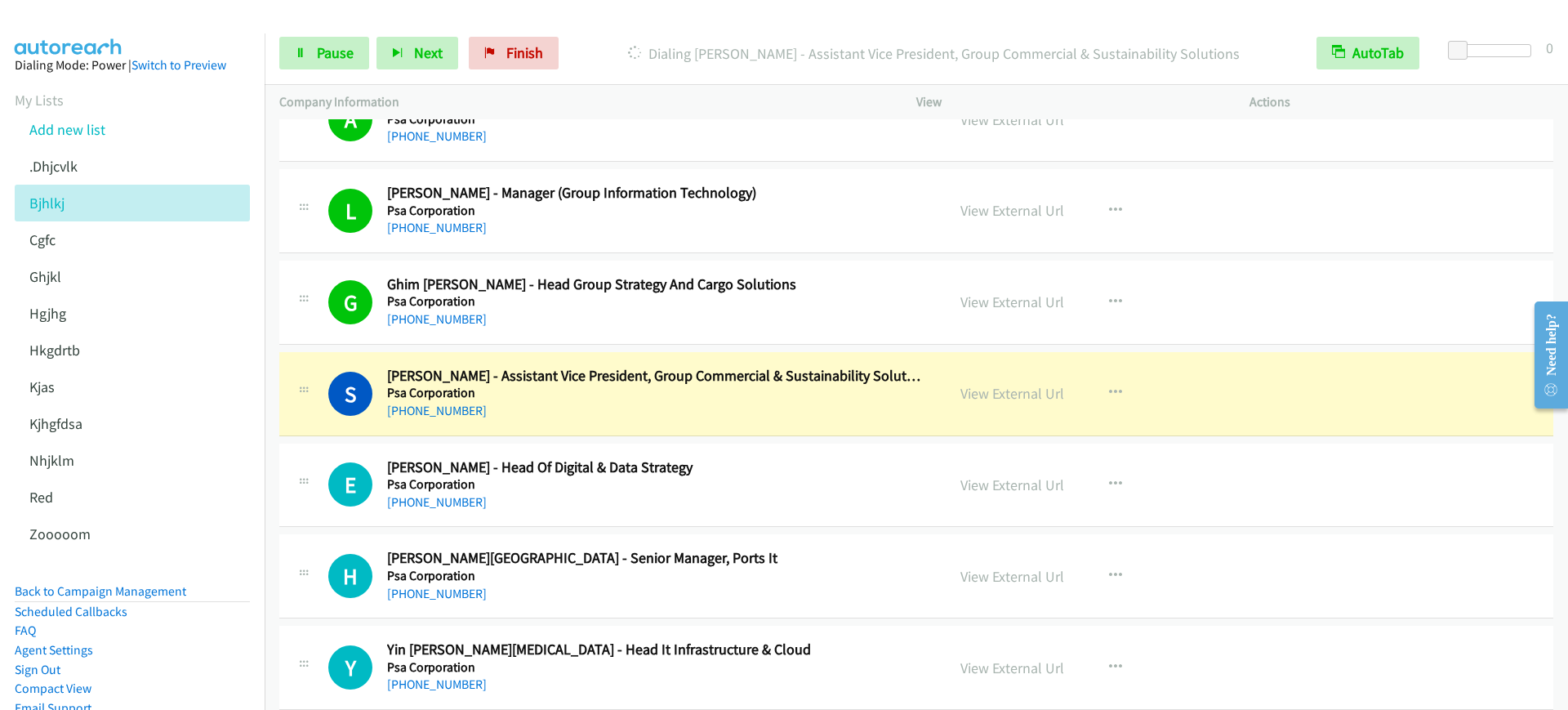
click at [742, 285] on h2 "Ghim Siew Ho - Head Group Strategy And Cargo Solutions" at bounding box center [656, 284] width 537 height 19
click at [1054, 302] on link "View External Url" at bounding box center [1012, 301] width 104 height 19
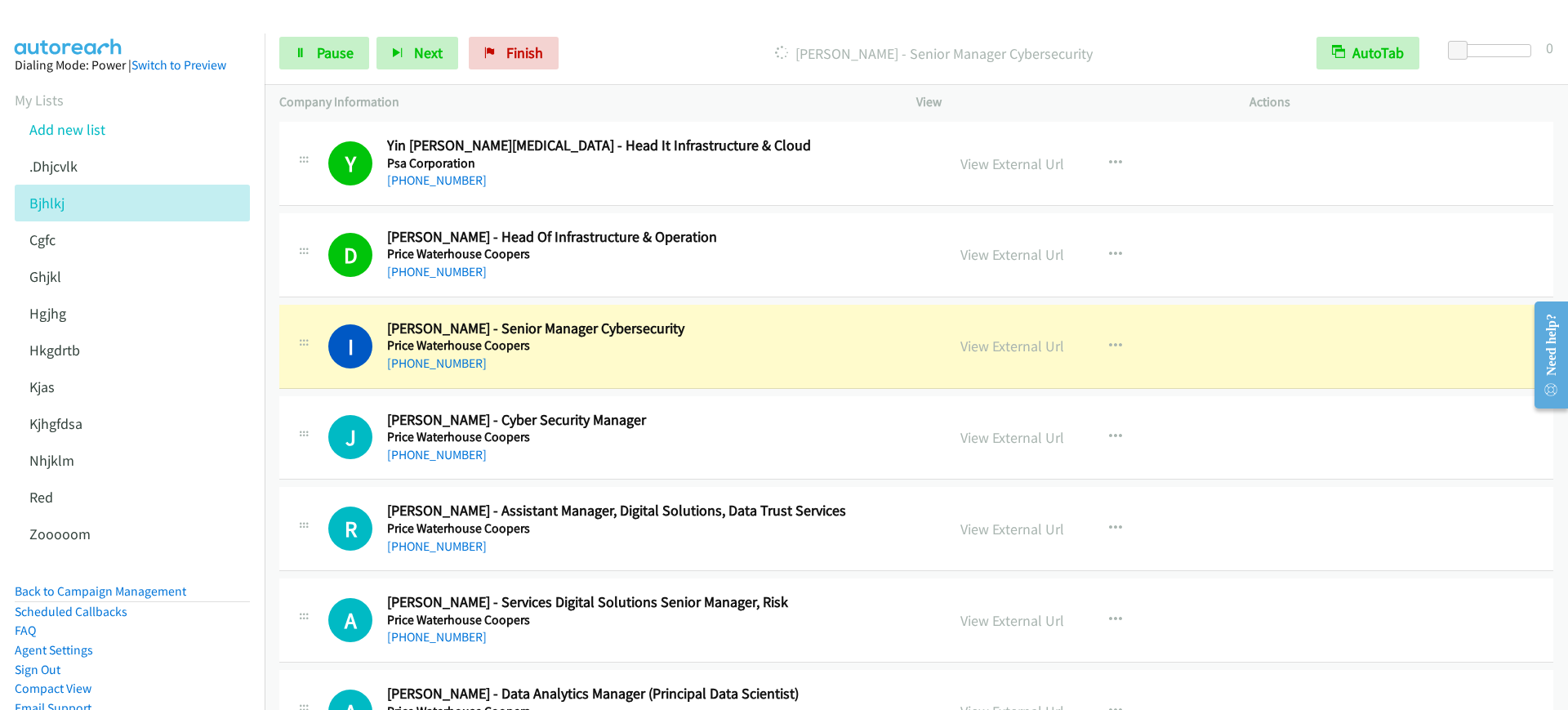
scroll to position [3269, 0]
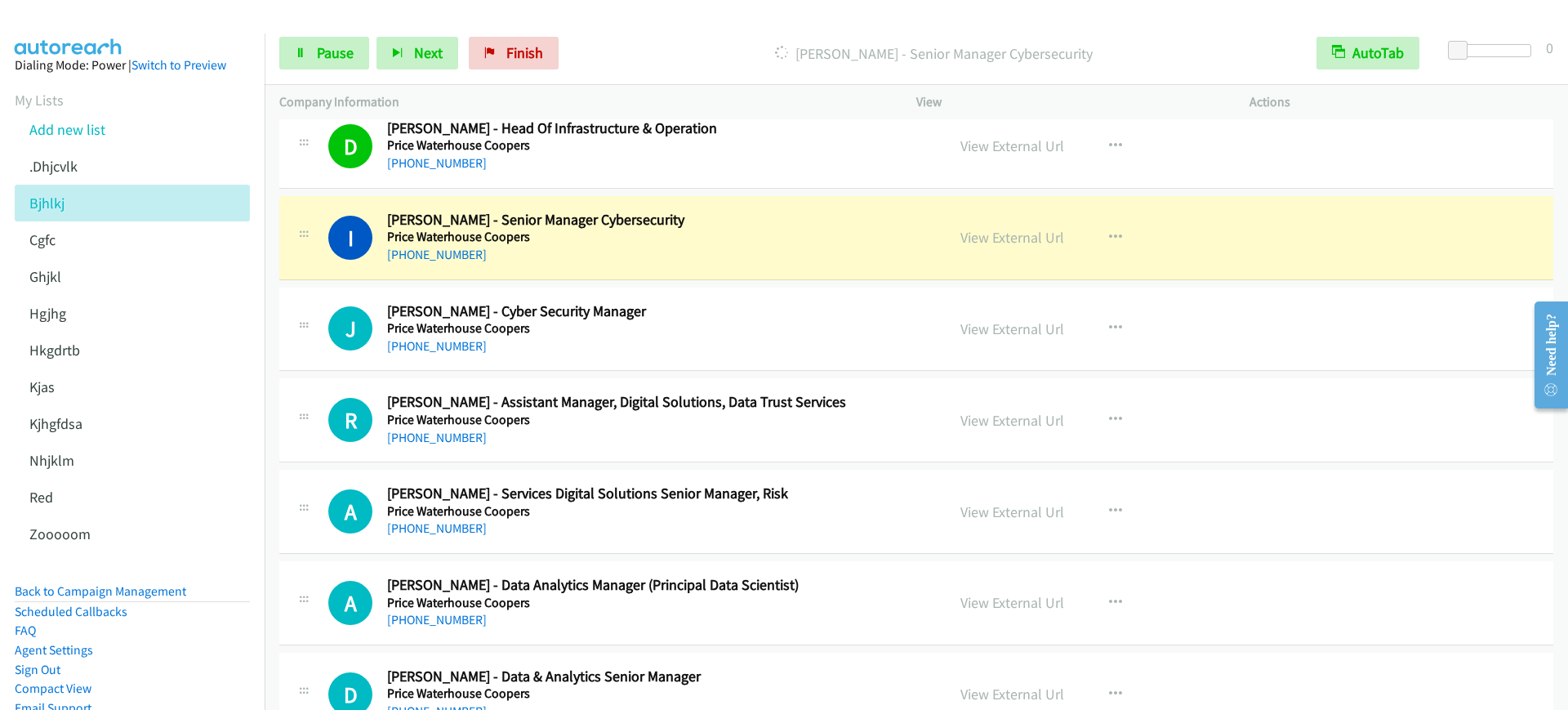
click at [709, 256] on div "+65 9619 5382" at bounding box center [656, 255] width 537 height 19
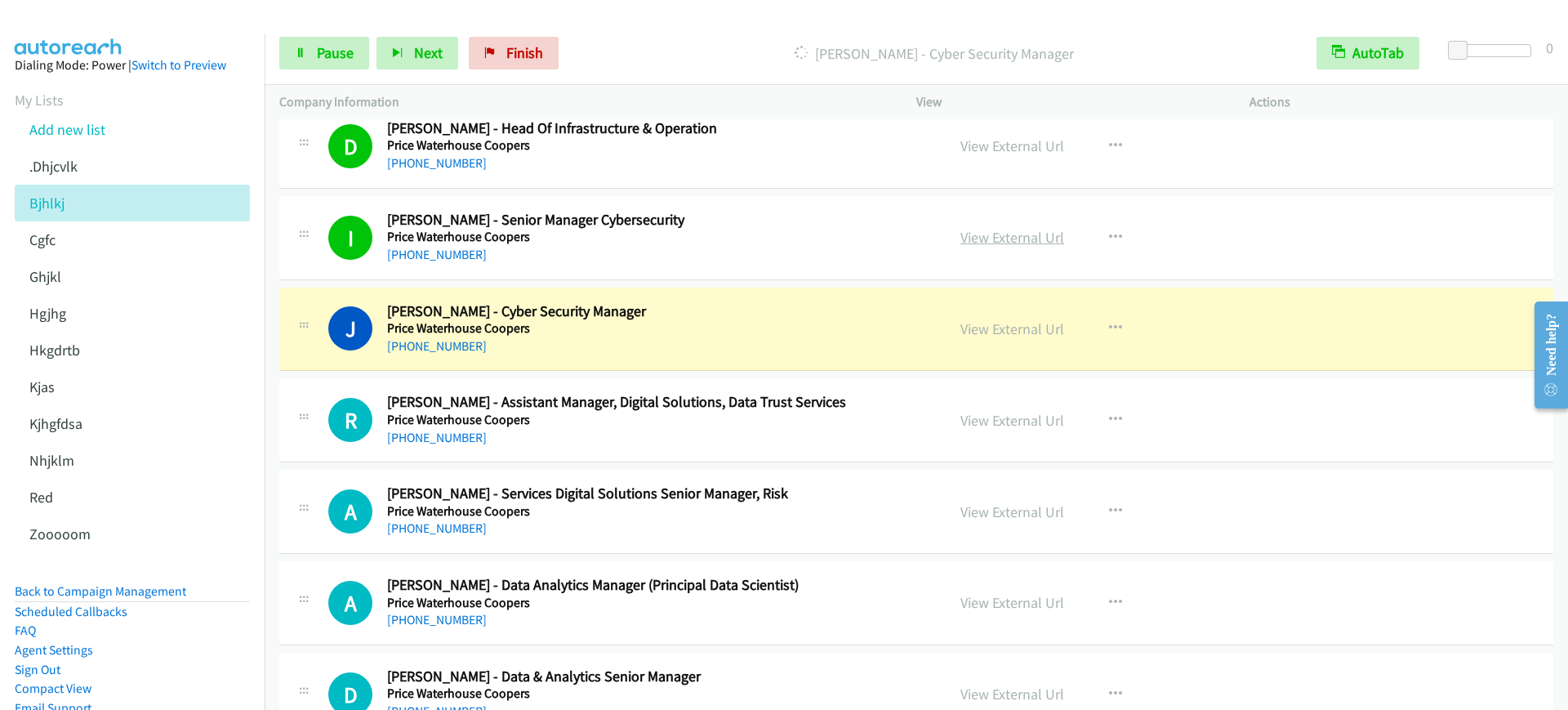
click at [993, 231] on link "View External Url" at bounding box center [1012, 237] width 104 height 19
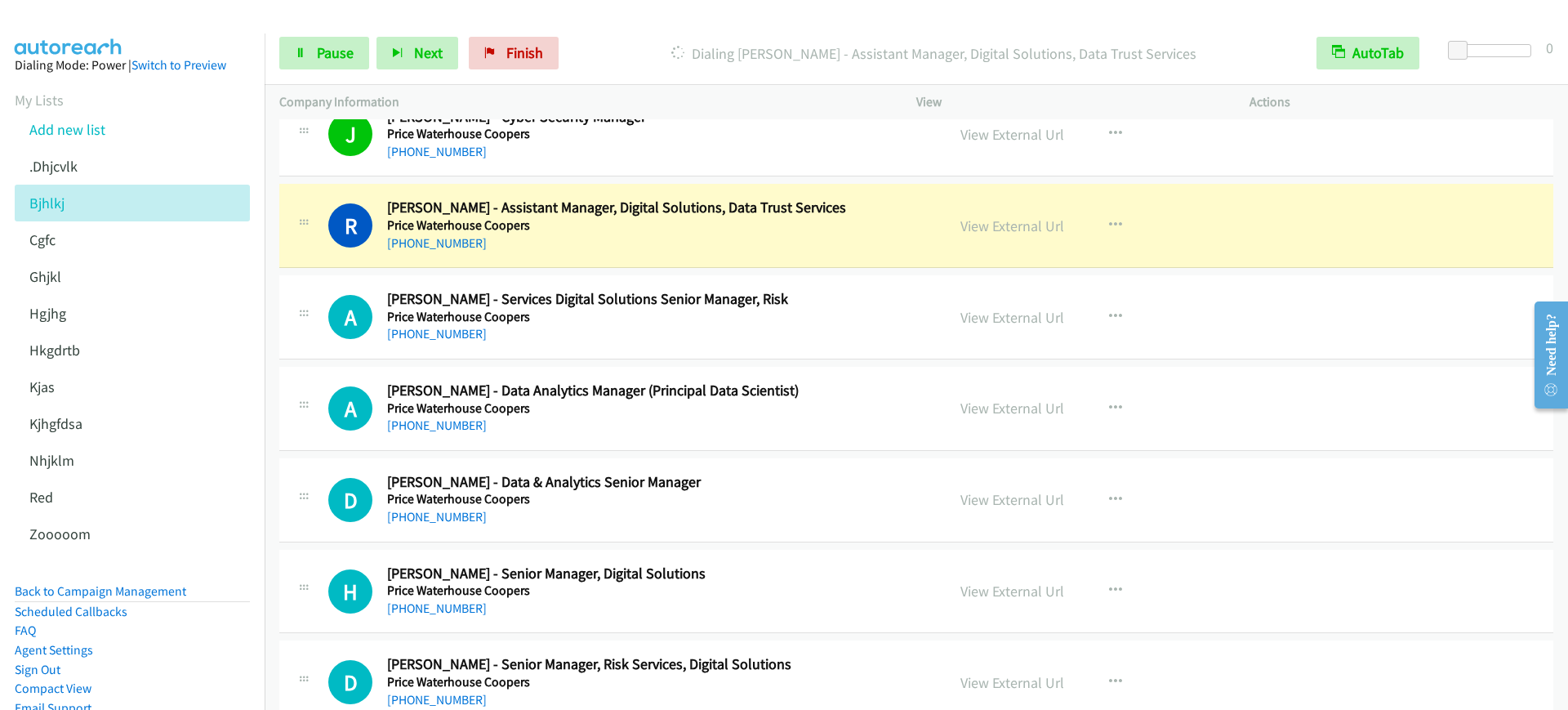
scroll to position [3473, 0]
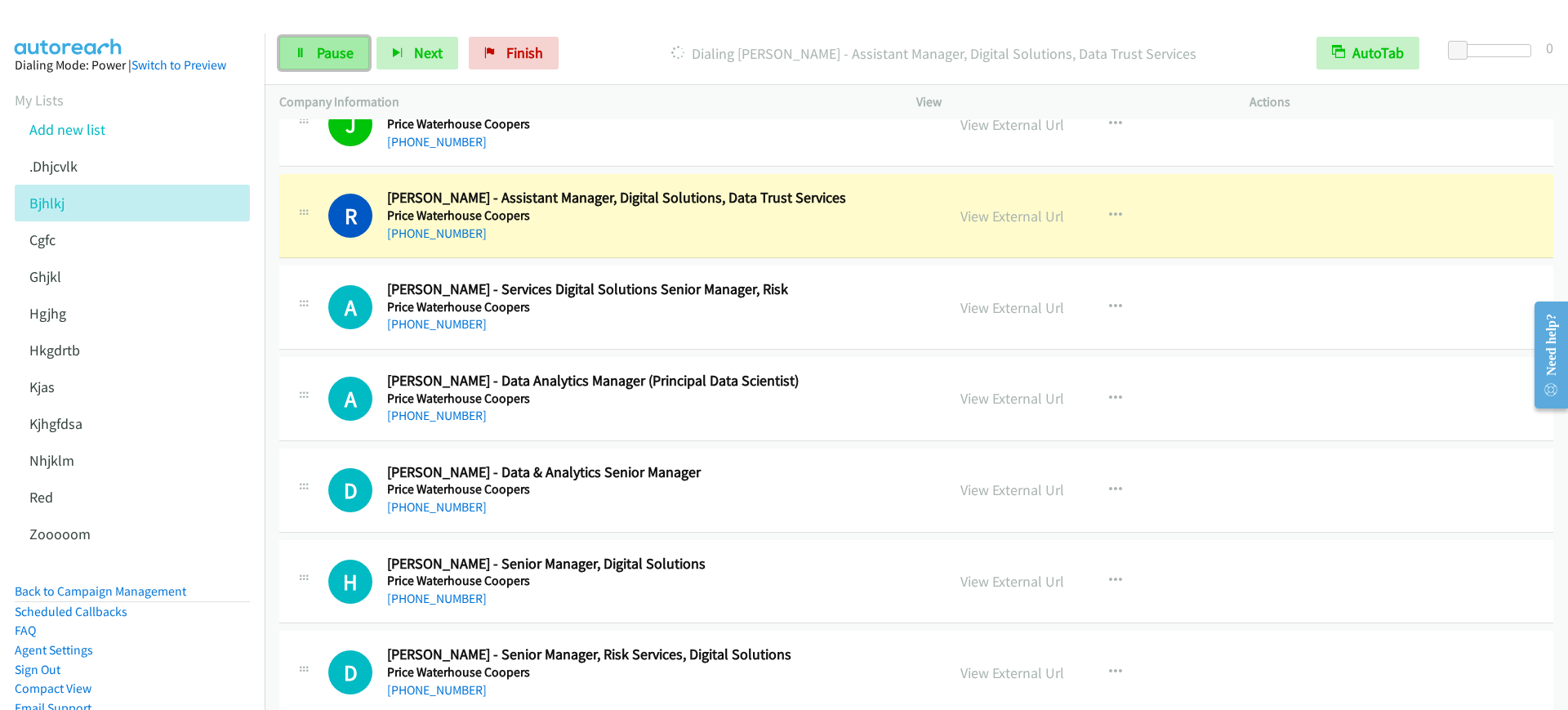
click at [332, 56] on span "Pause" at bounding box center [335, 52] width 37 height 19
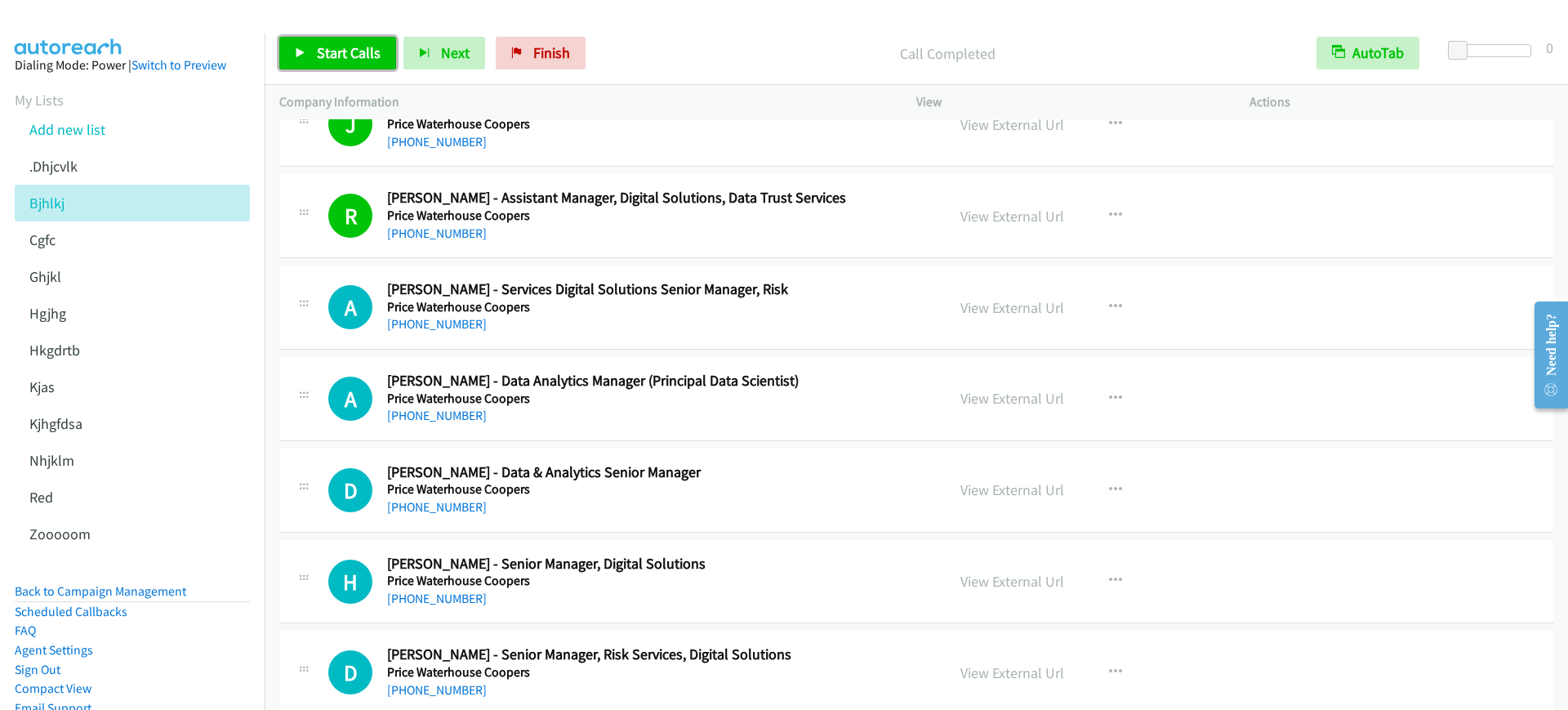
click at [357, 57] on span "Start Calls" at bounding box center [349, 52] width 64 height 19
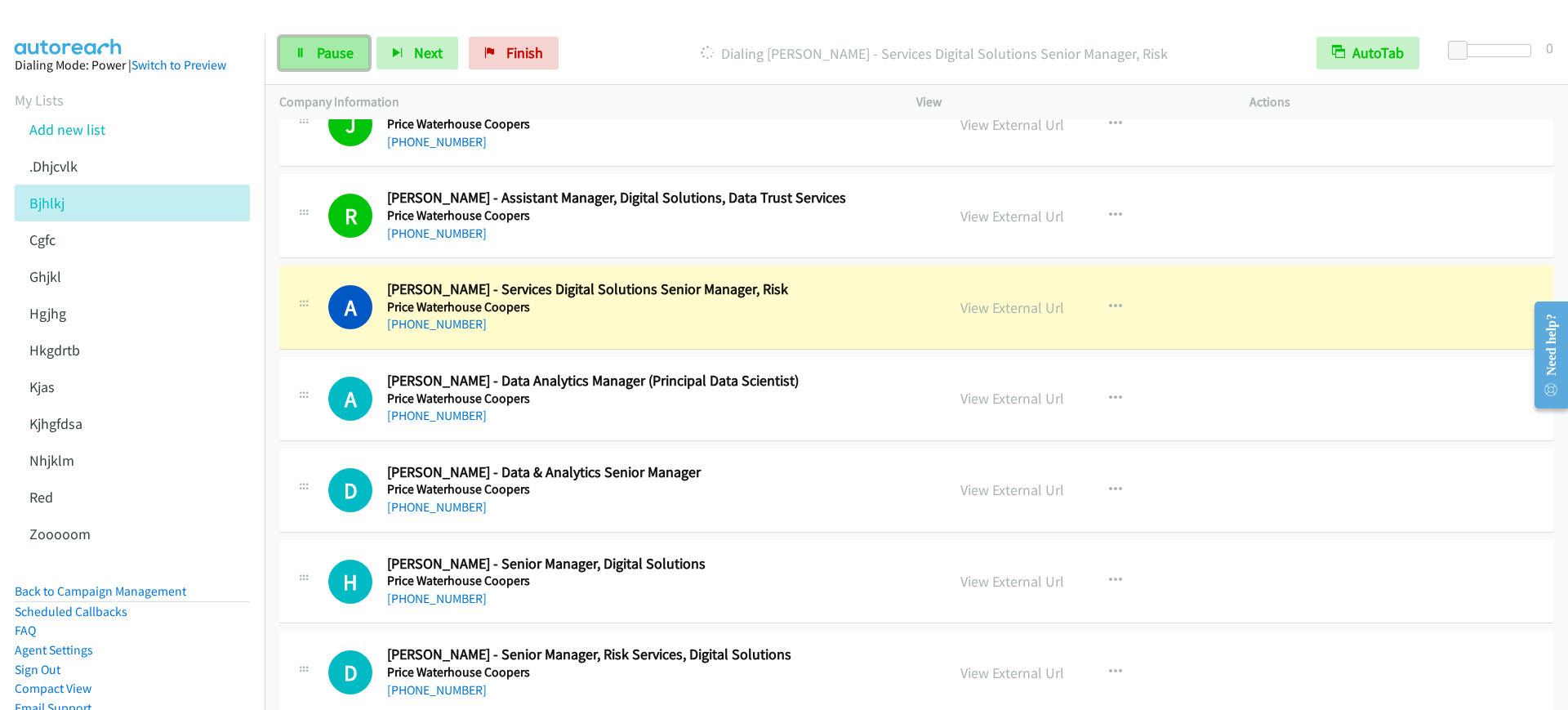
click at [295, 59] on link "Pause" at bounding box center [325, 53] width 90 height 33
